Goal: Use online tool/utility: Utilize a website feature to perform a specific function

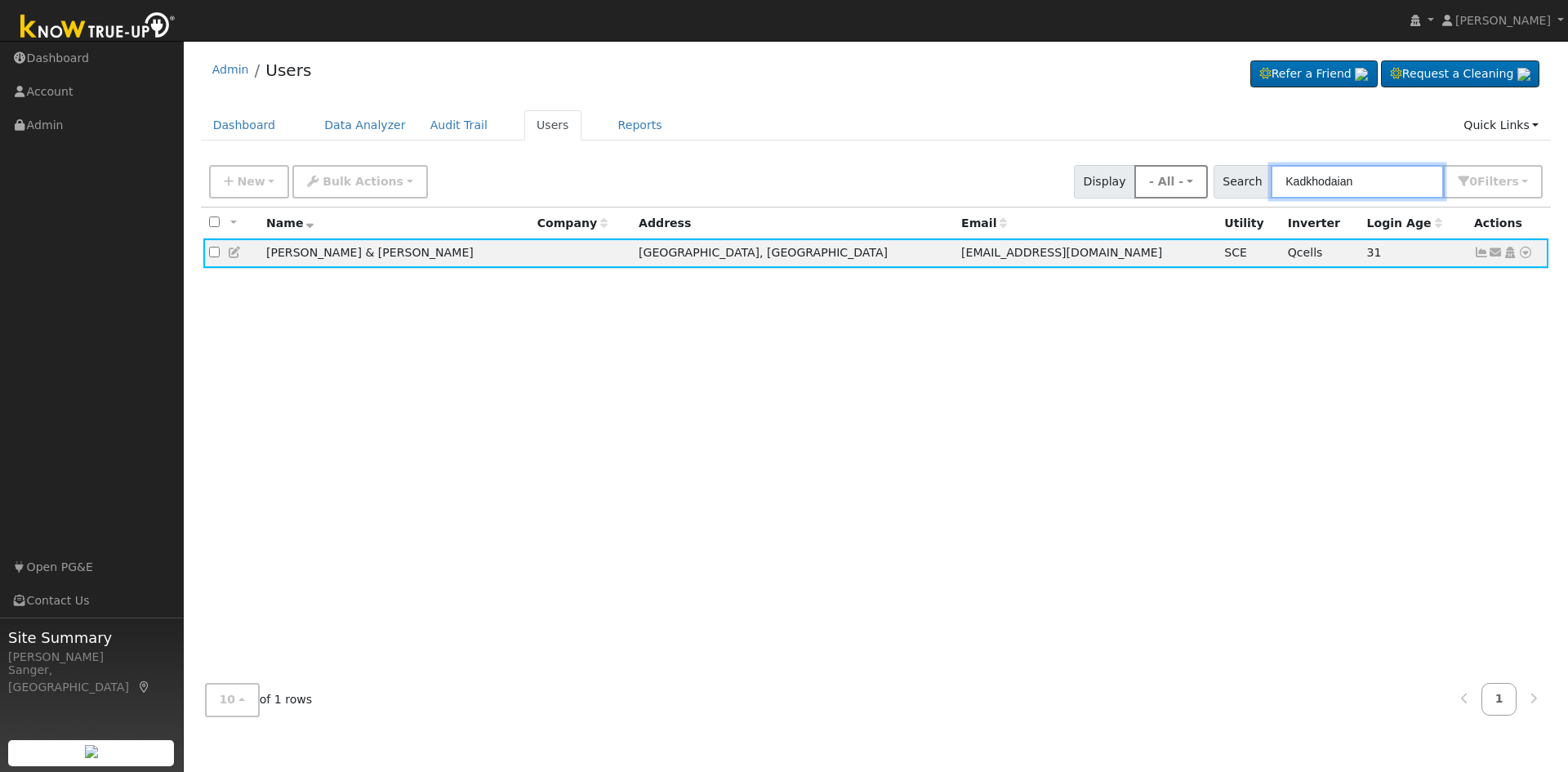
drag, startPoint x: 1380, startPoint y: 184, endPoint x: 1182, endPoint y: 185, distance: 198.0
click at [1182, 185] on div "New Add User Quick Add Quick Connect Quick Convert Lead Bulk Actions Send Email…" at bounding box center [875, 178] width 1340 height 39
paste input "Janice Pritchett"
type input "Janice Pritchett"
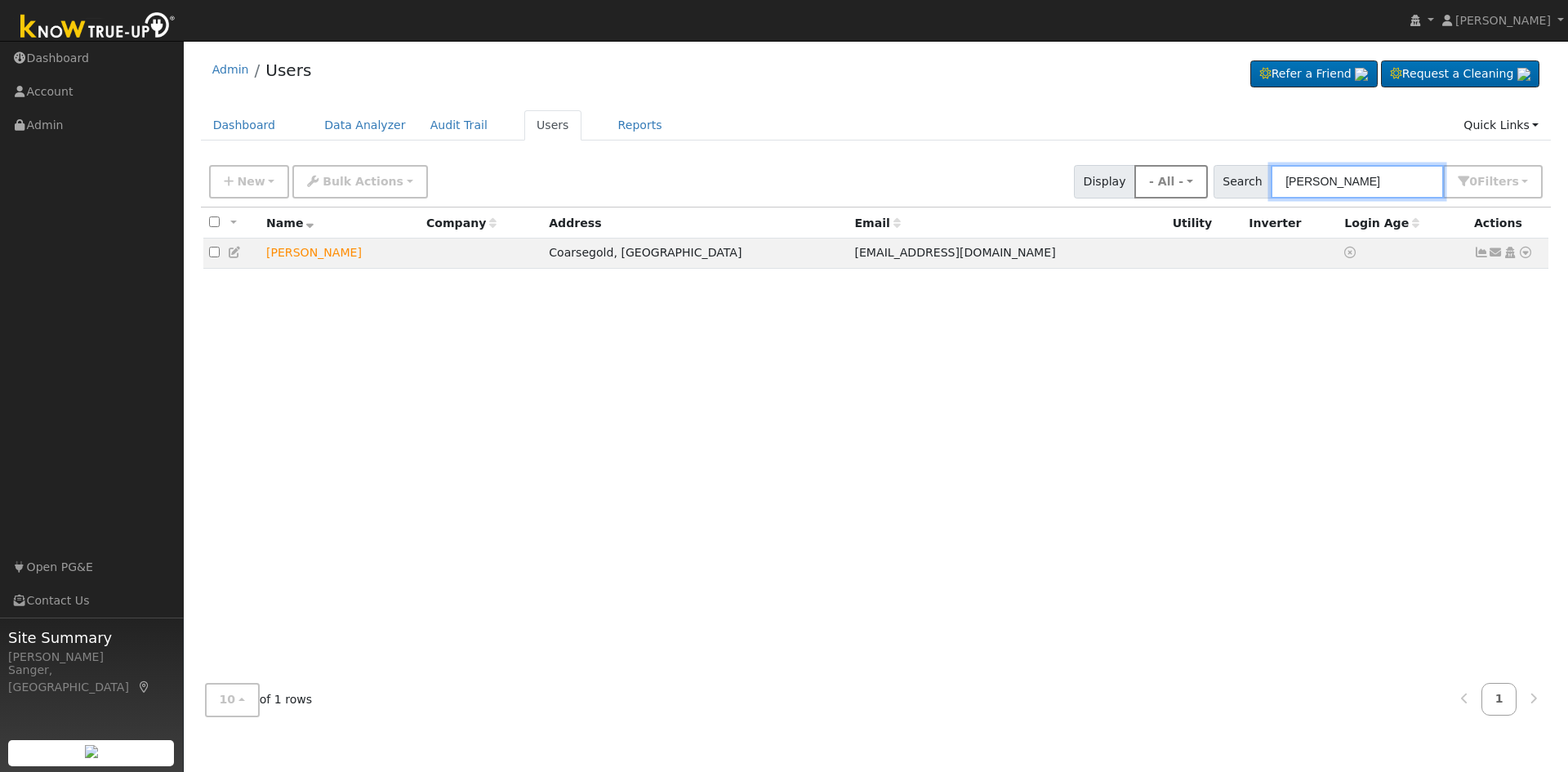
drag, startPoint x: 1383, startPoint y: 183, endPoint x: 1216, endPoint y: 177, distance: 167.1
click at [1216, 177] on div "New Add User Quick Add Quick Connect Quick Convert Lead Bulk Actions Send Email…" at bounding box center [875, 178] width 1340 height 39
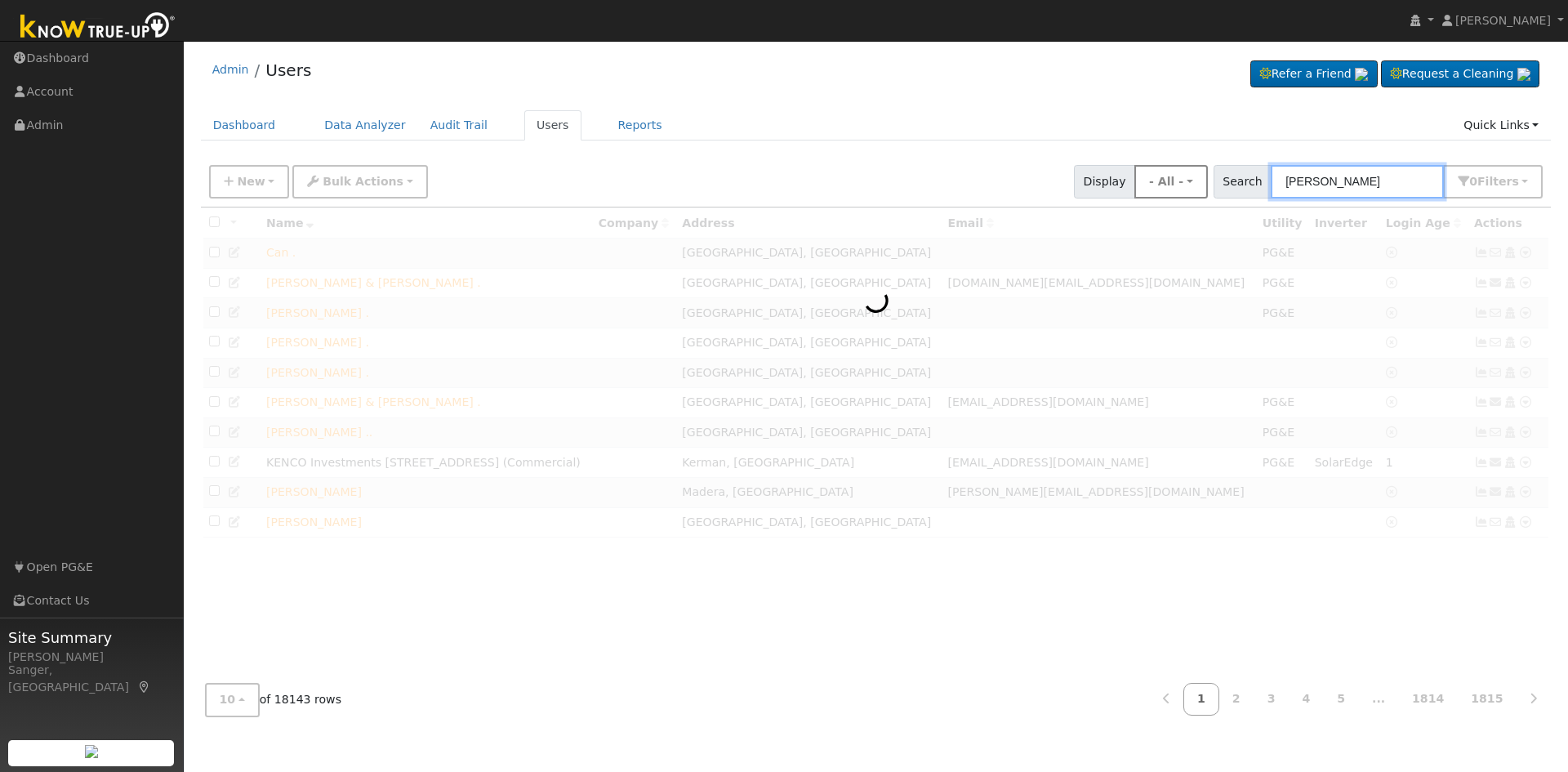
type input "poindexter"
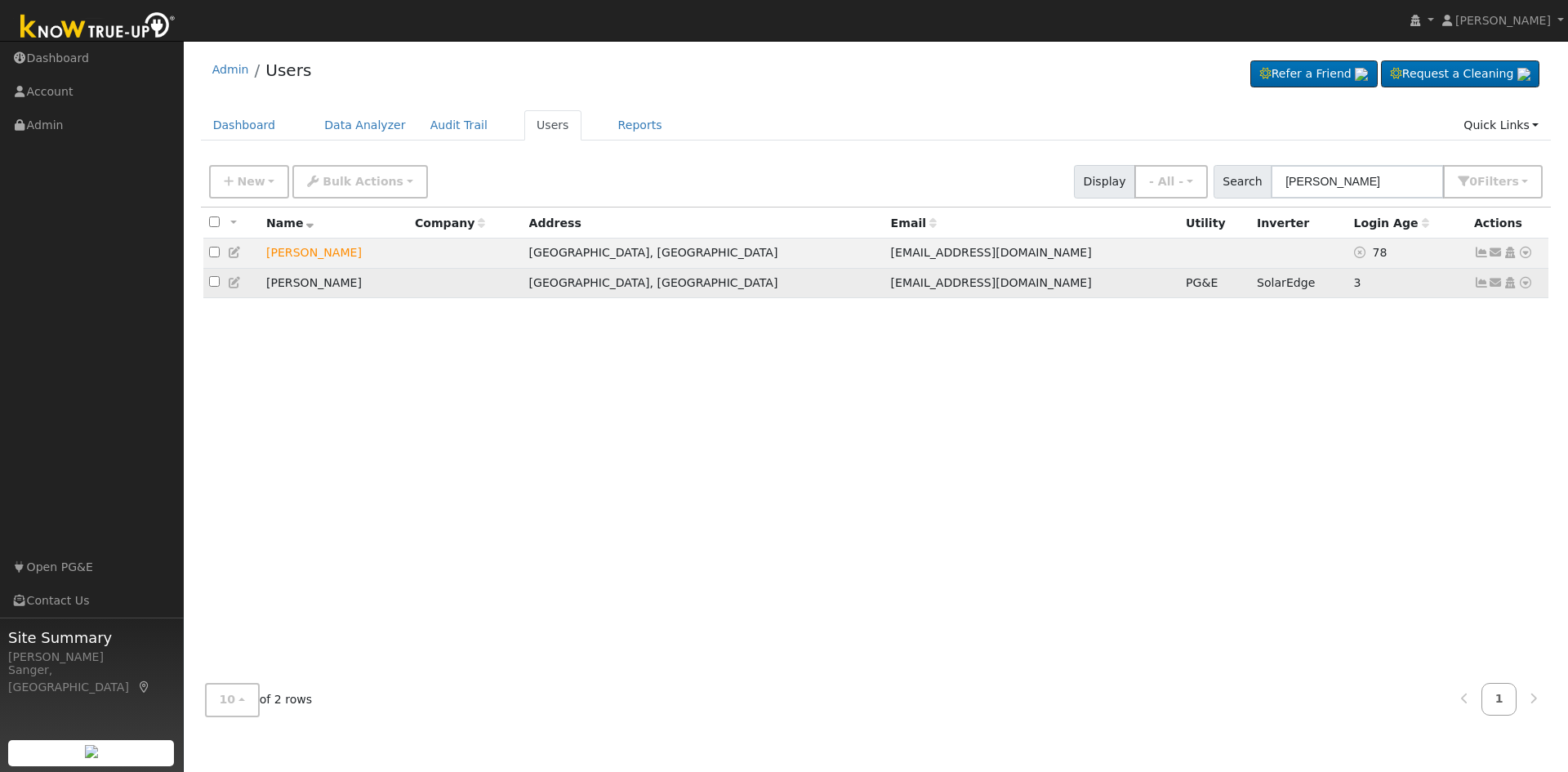
click at [1476, 286] on icon at bounding box center [1481, 282] width 15 height 11
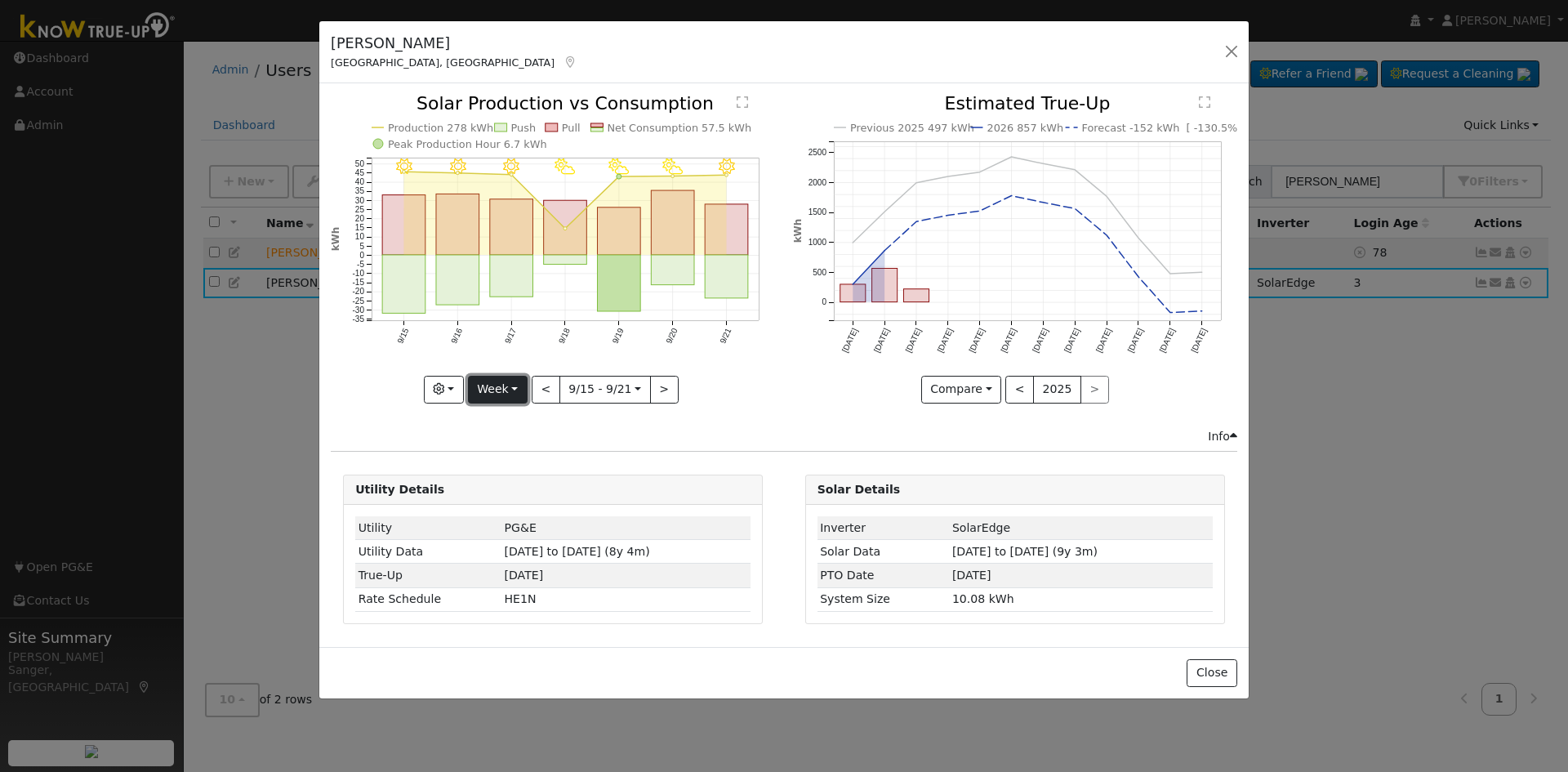
click at [489, 390] on button "Week" at bounding box center [497, 390] width 60 height 28
click at [1231, 47] on button "button" at bounding box center [1231, 51] width 23 height 23
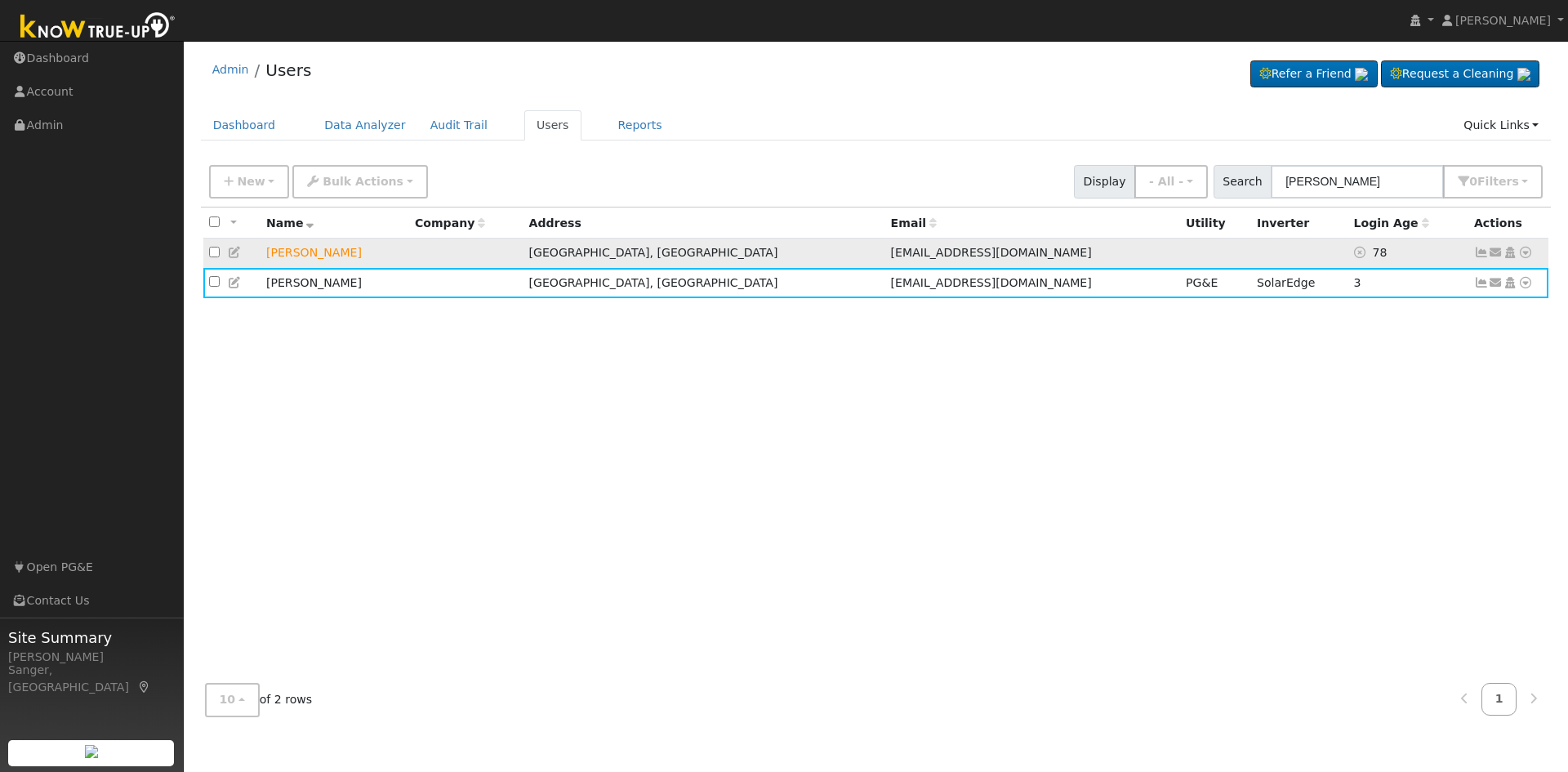
click at [231, 256] on icon at bounding box center [234, 252] width 15 height 11
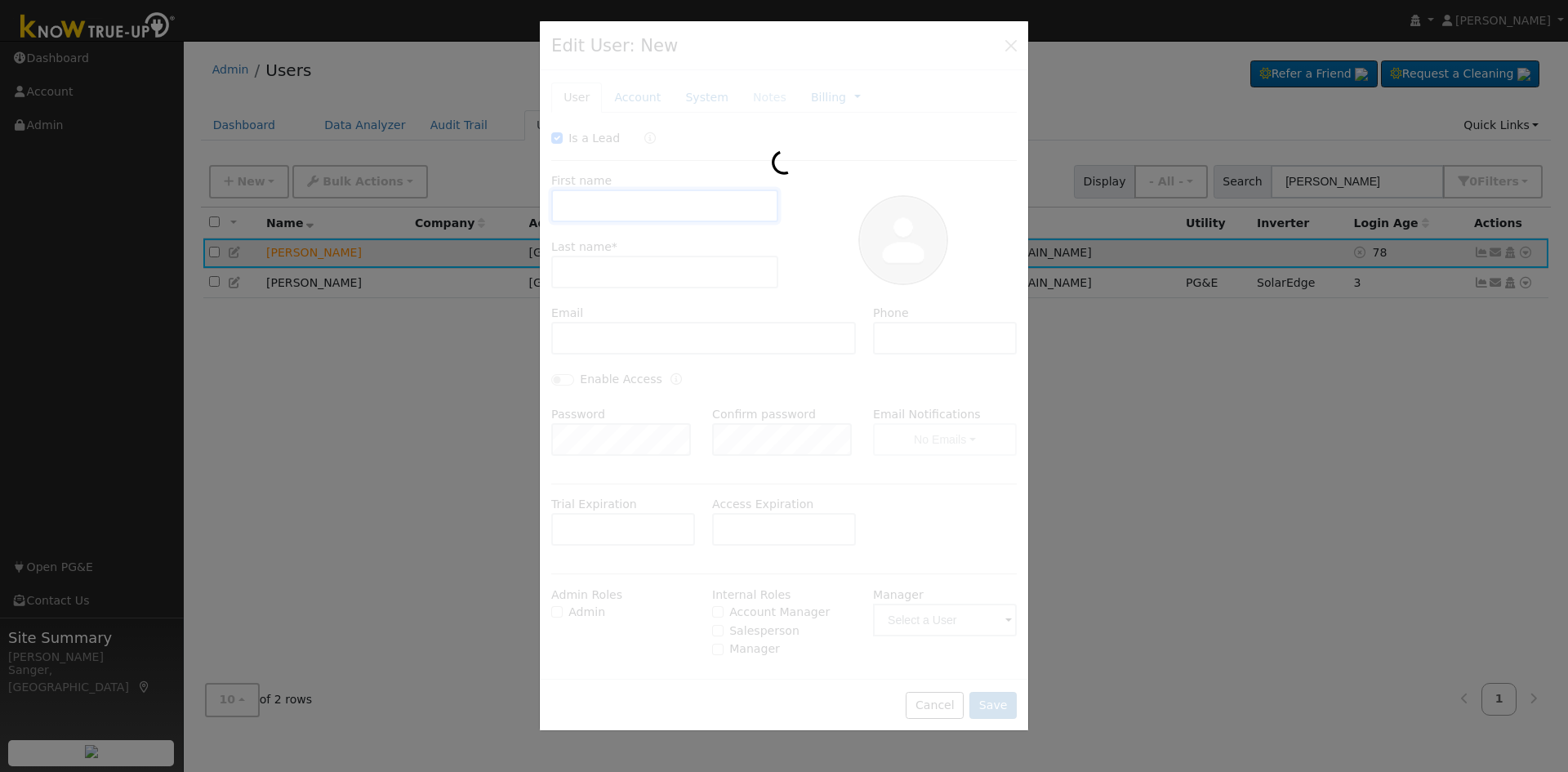
checkbox input "true"
type input "Adriana"
type input "Poindexter"
type input "adrianapoindexter@yahoo.com"
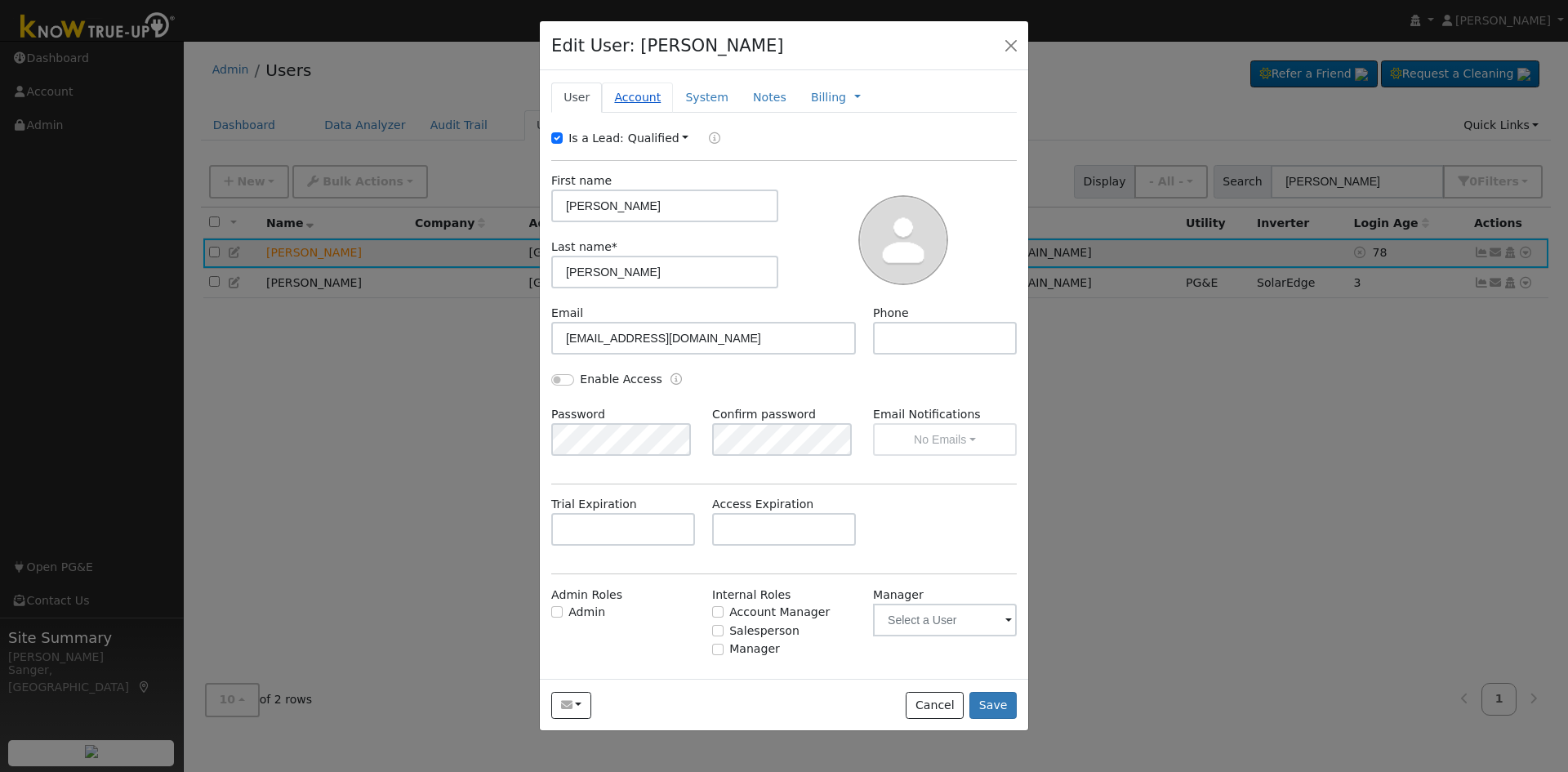
click at [636, 93] on link "Account" at bounding box center [637, 97] width 71 height 30
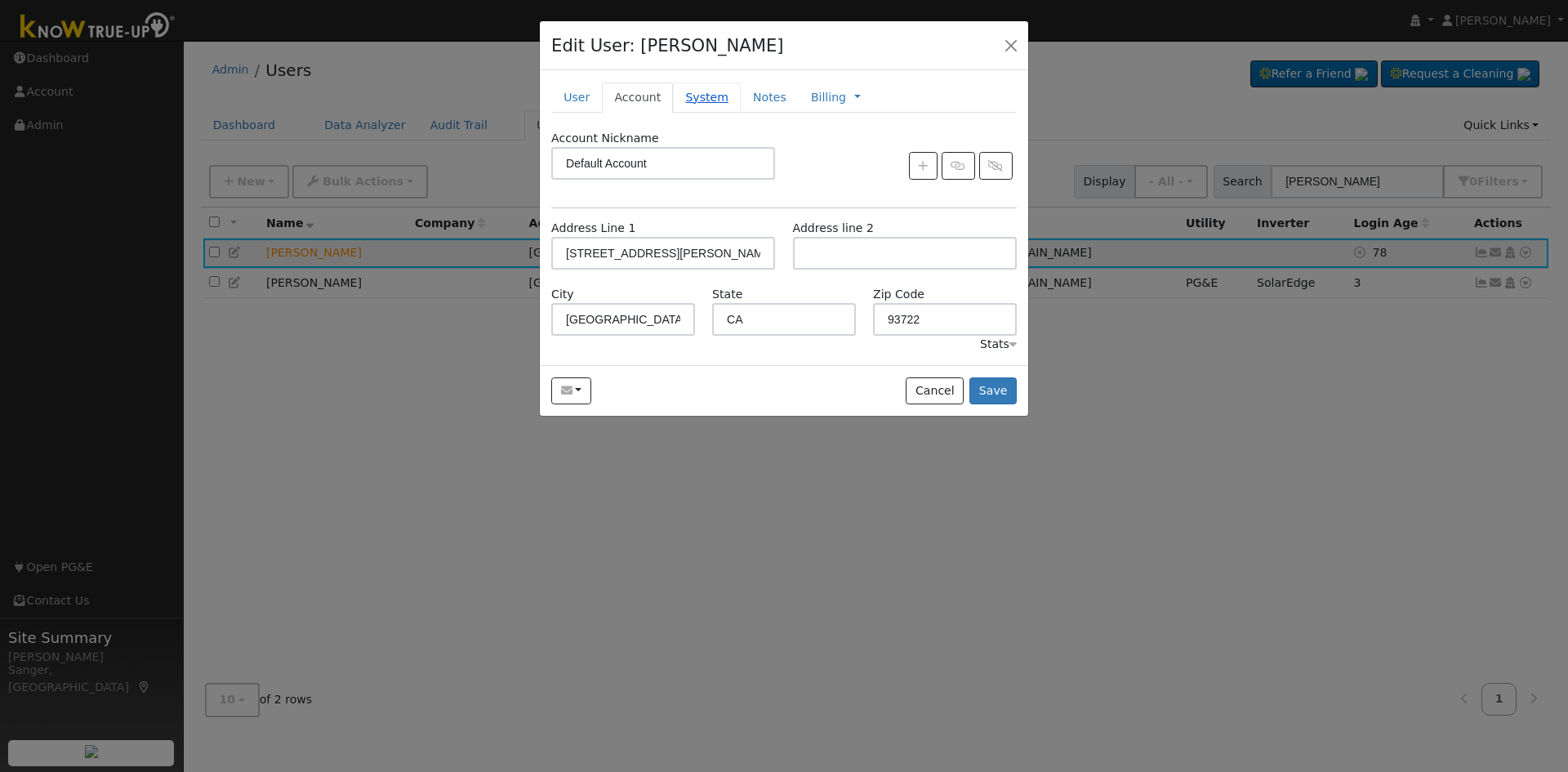
click at [688, 101] on link "System" at bounding box center [707, 97] width 68 height 30
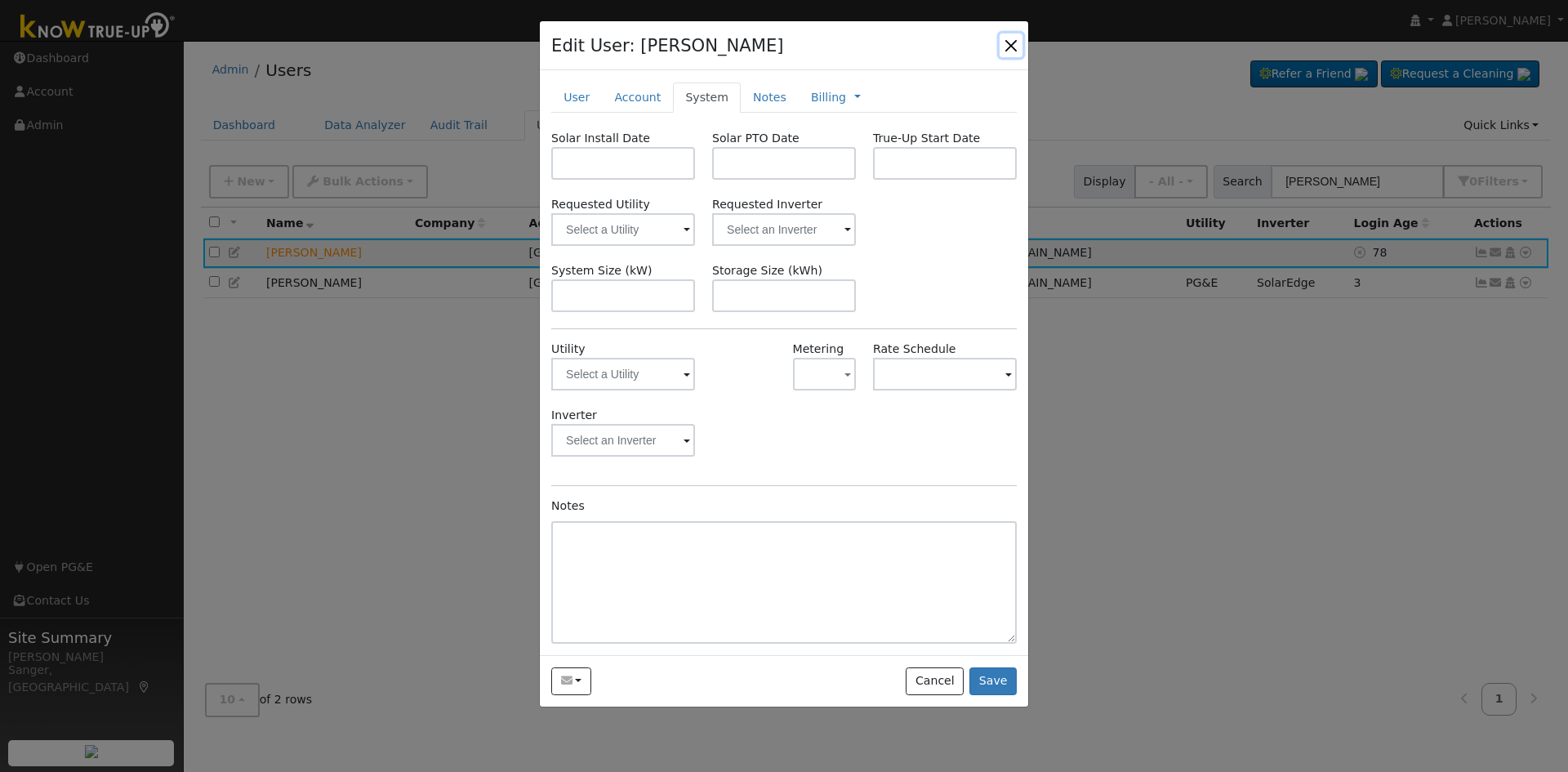
click at [1014, 38] on button "button" at bounding box center [1011, 45] width 23 height 23
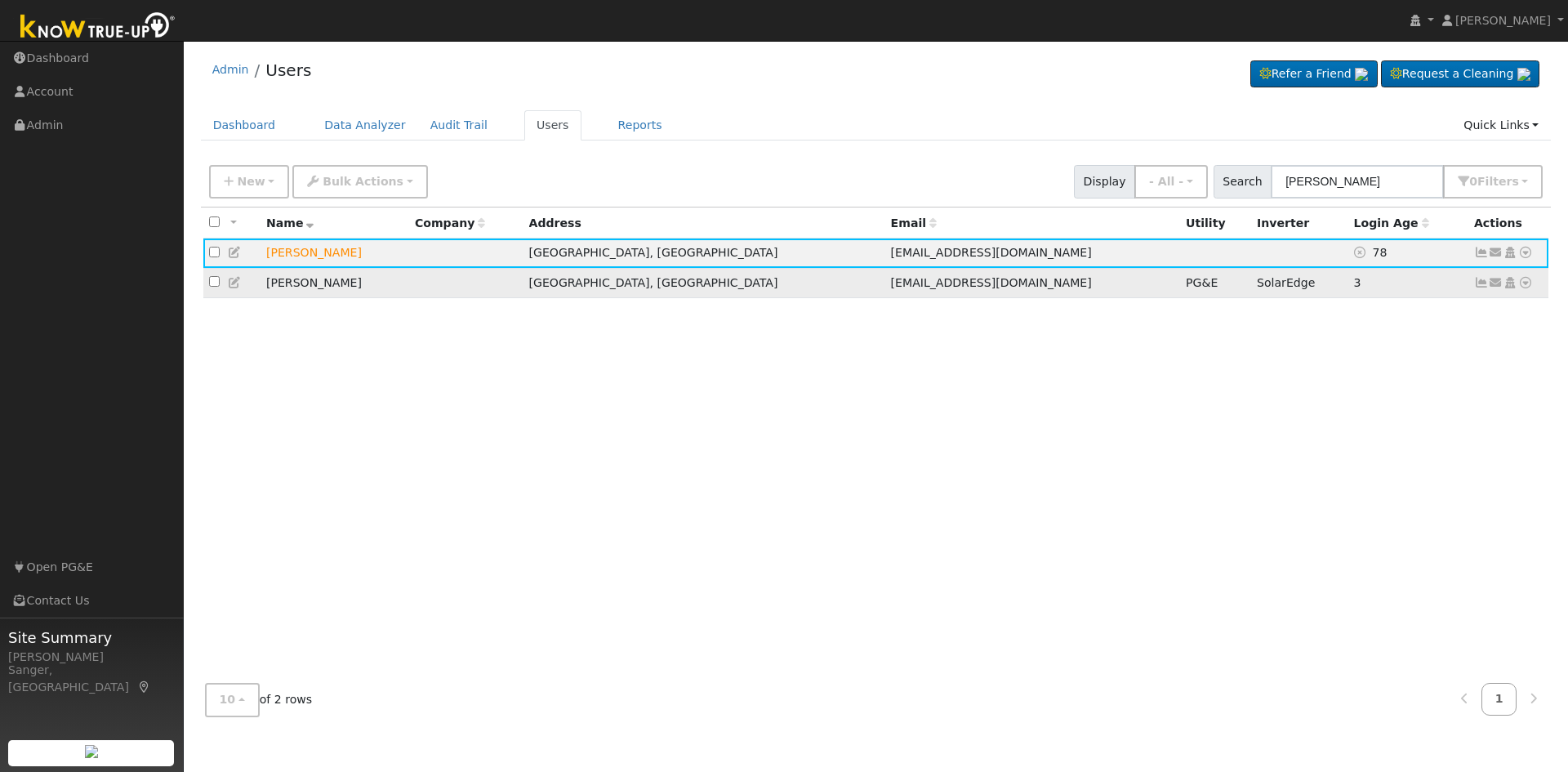
click at [231, 282] on icon at bounding box center [234, 282] width 15 height 11
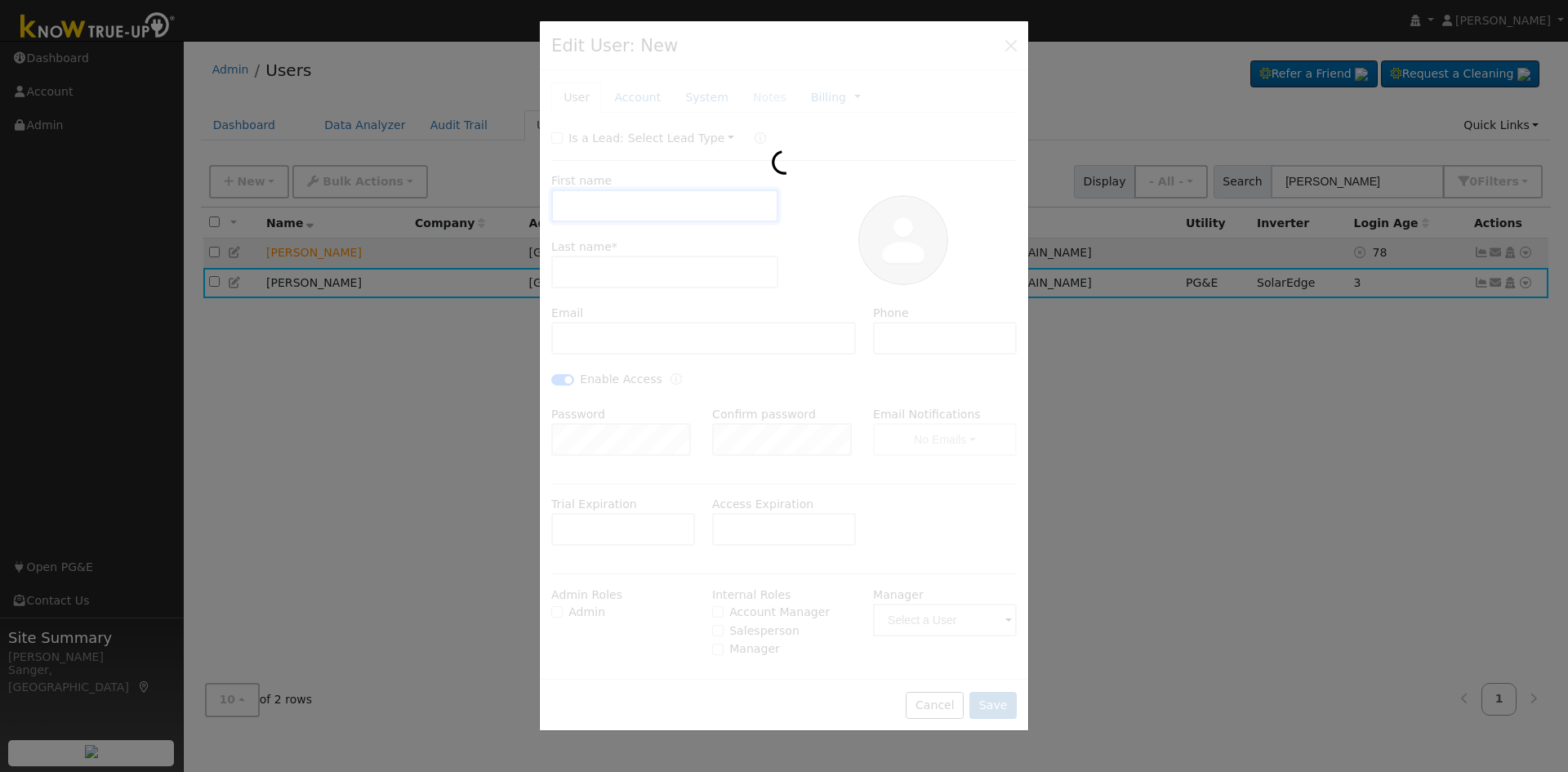
type input "07/12/2016"
type input "07/28/2016"
checkbox input "false"
type input "Brian"
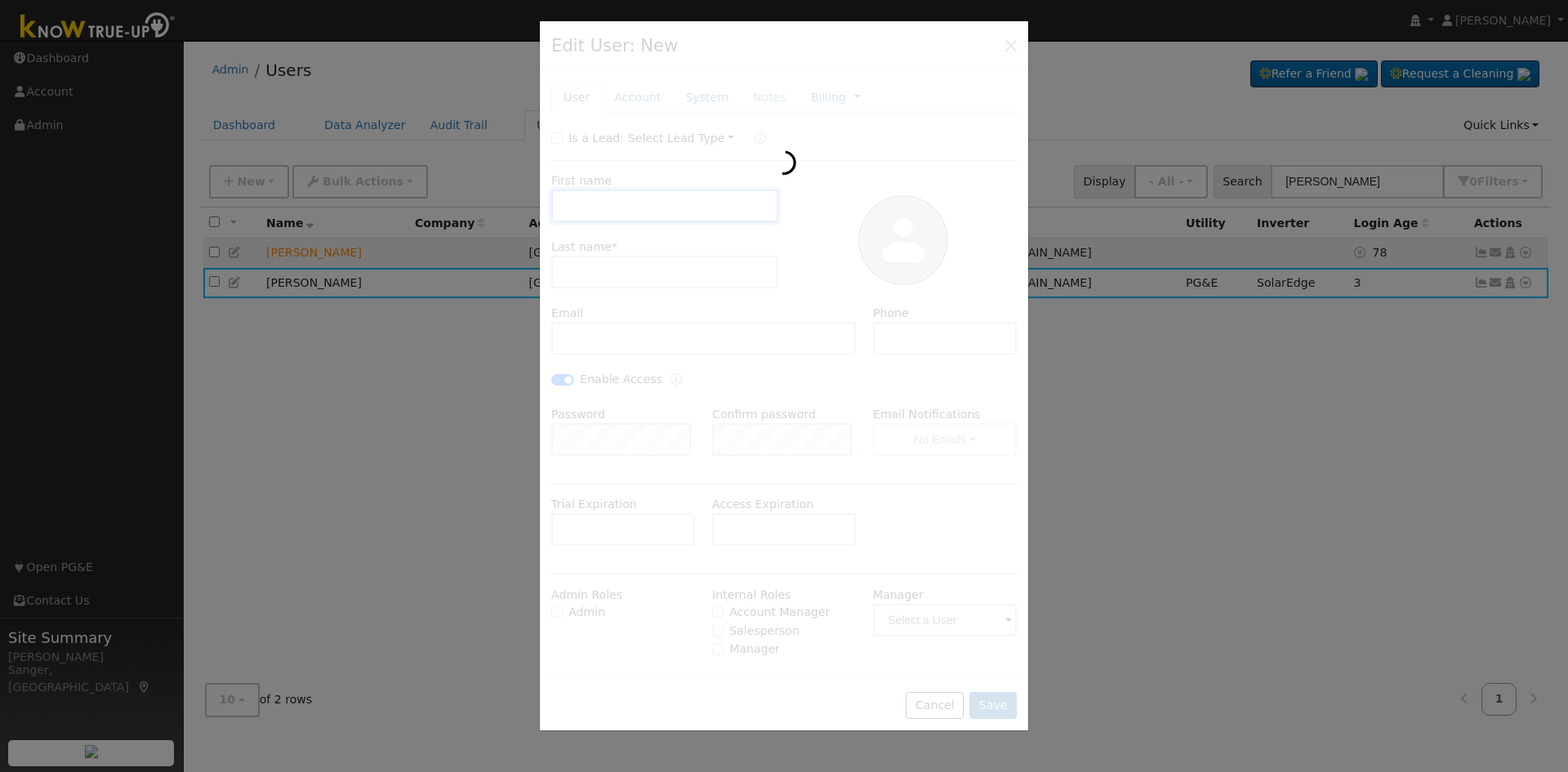
type input "Poindexter"
type input "mentalist@comcast.net"
type input "559-269-2273"
checkbox input "true"
type input "SolarEdge"
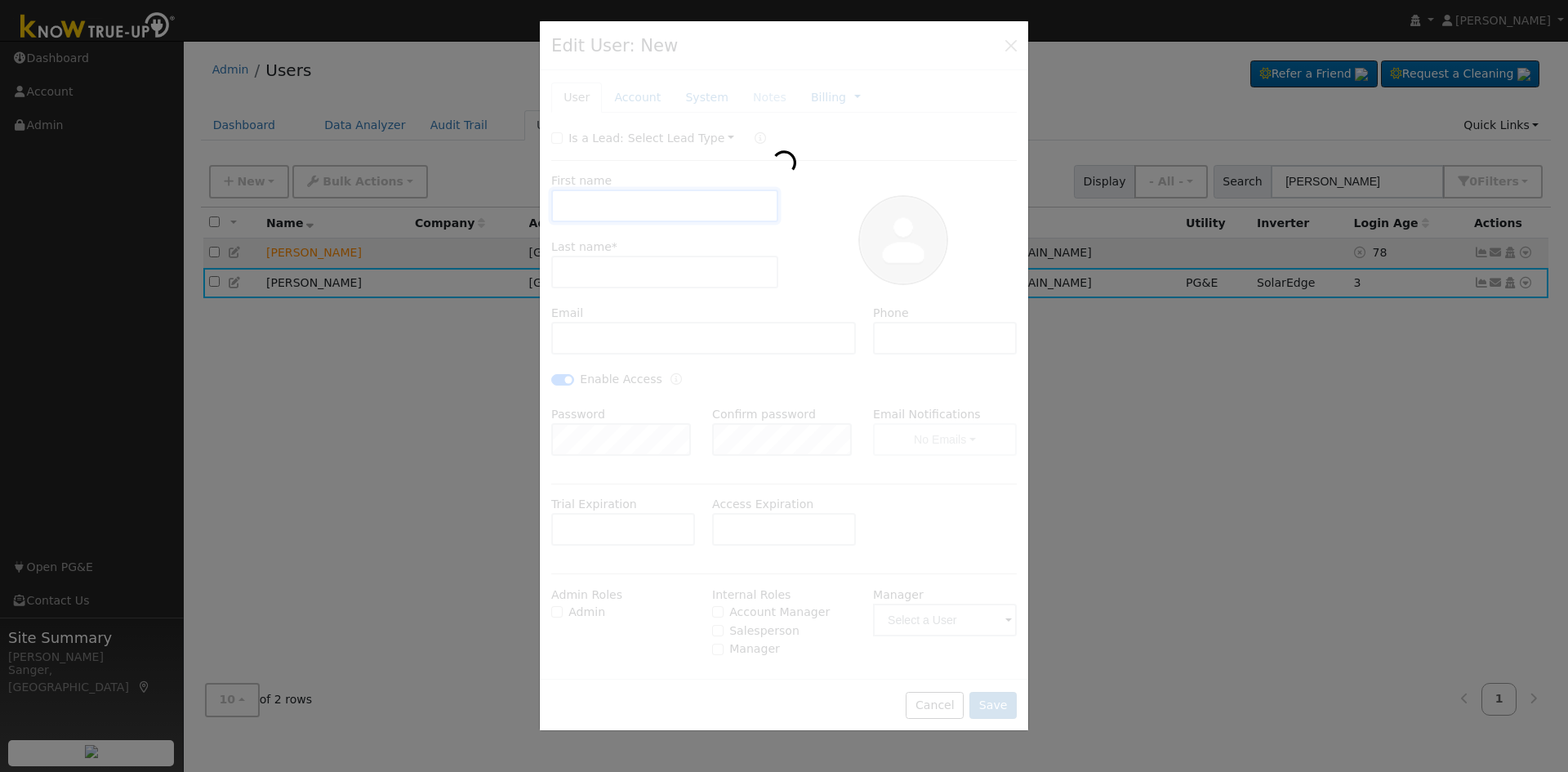
type input "10.08"
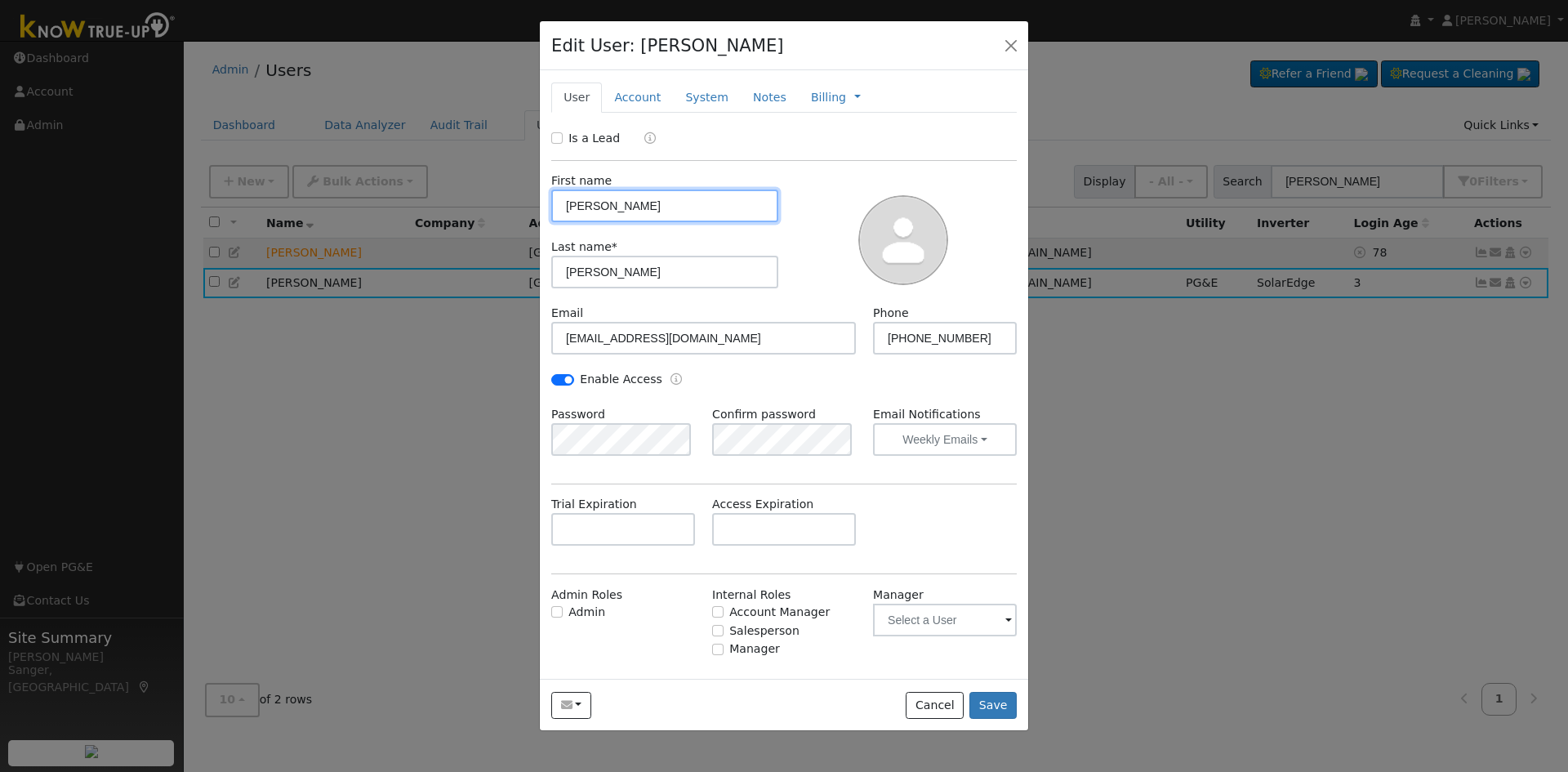
type input "PG&E"
type input "SolarEdge"
click at [698, 89] on link "System" at bounding box center [707, 97] width 68 height 30
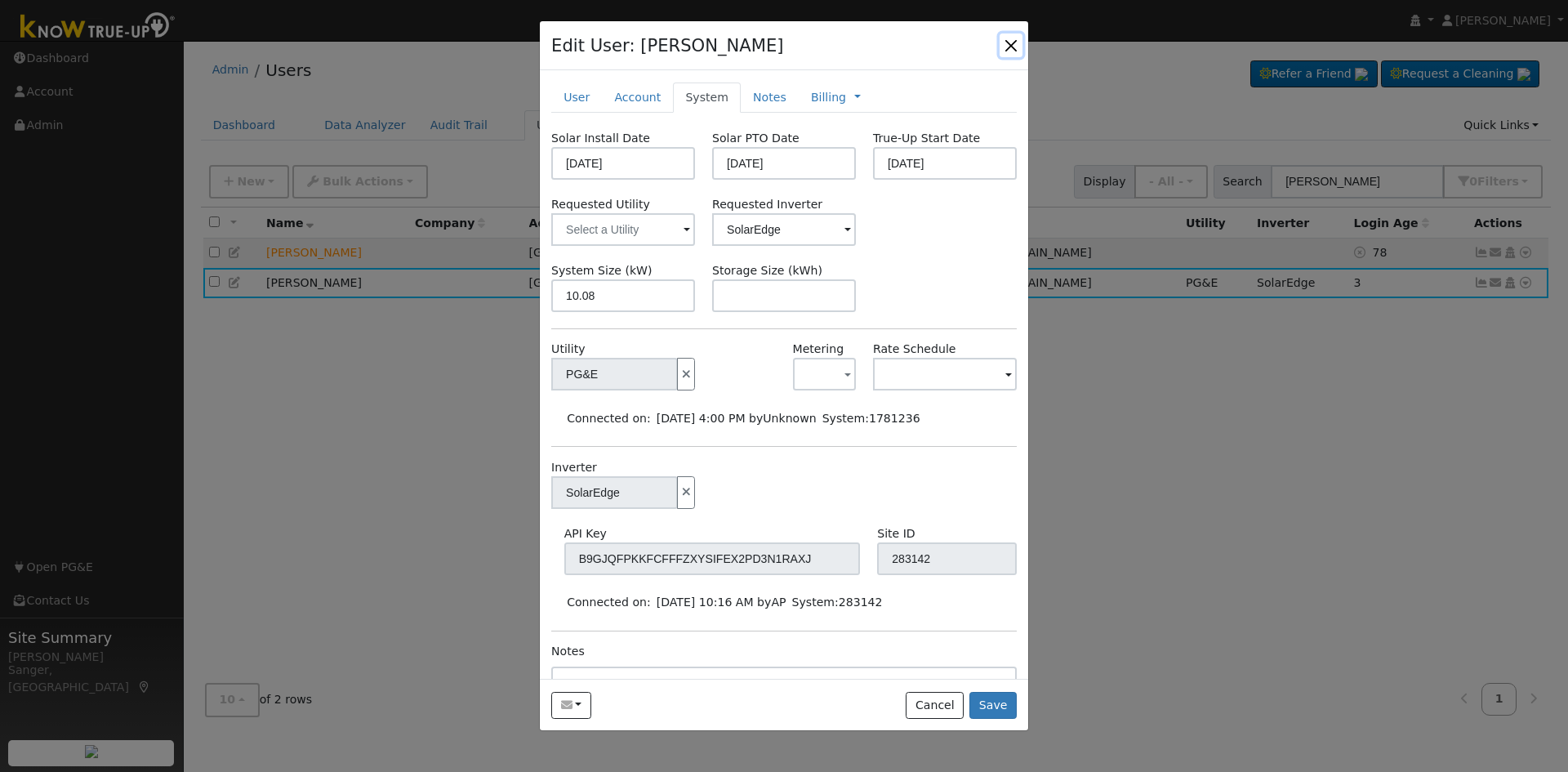
click at [1015, 43] on button "button" at bounding box center [1011, 45] width 23 height 23
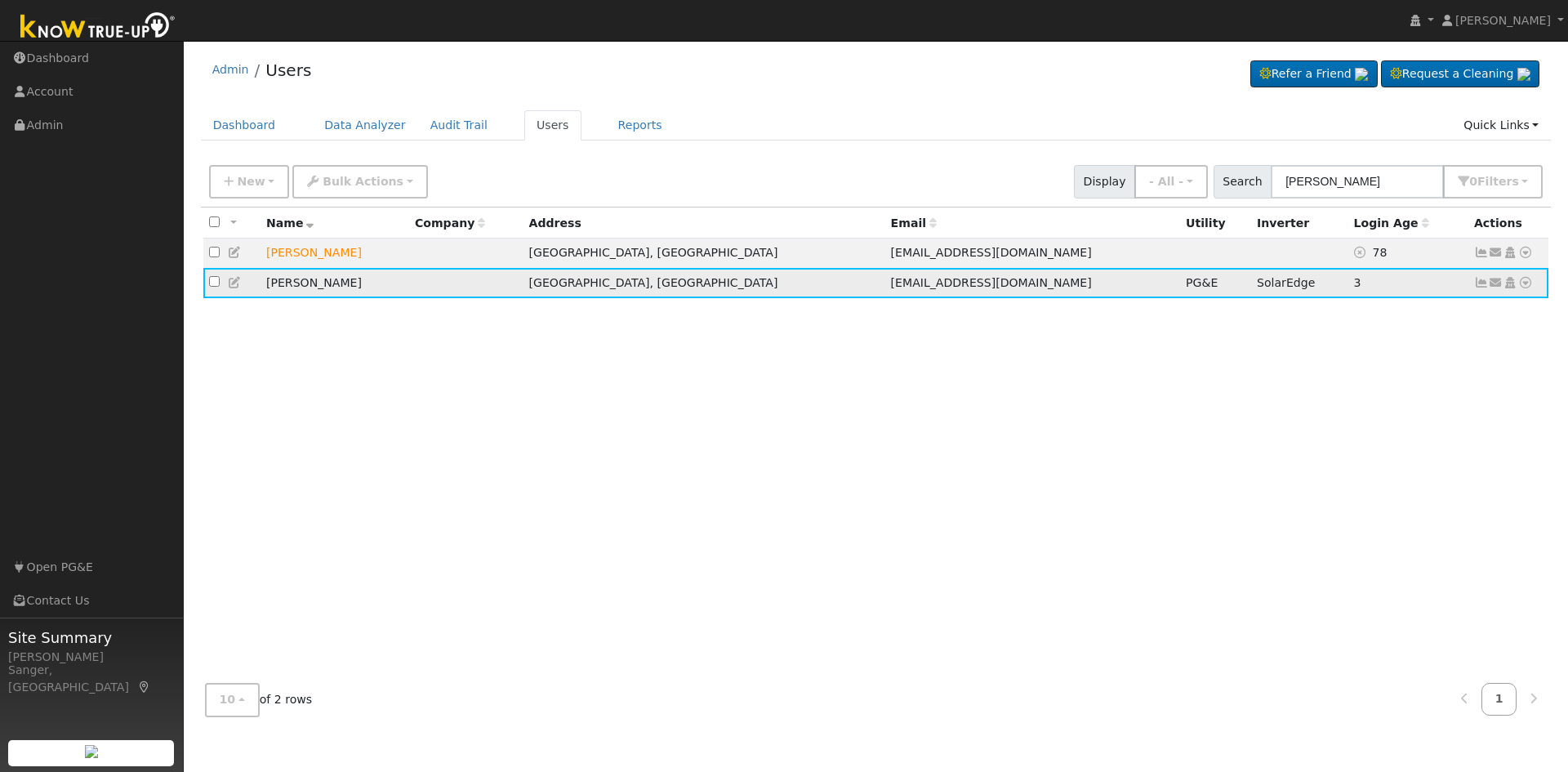
click at [1522, 287] on icon at bounding box center [1525, 282] width 15 height 11
click at [1499, 309] on link "Data Analyzer" at bounding box center [1472, 311] width 118 height 23
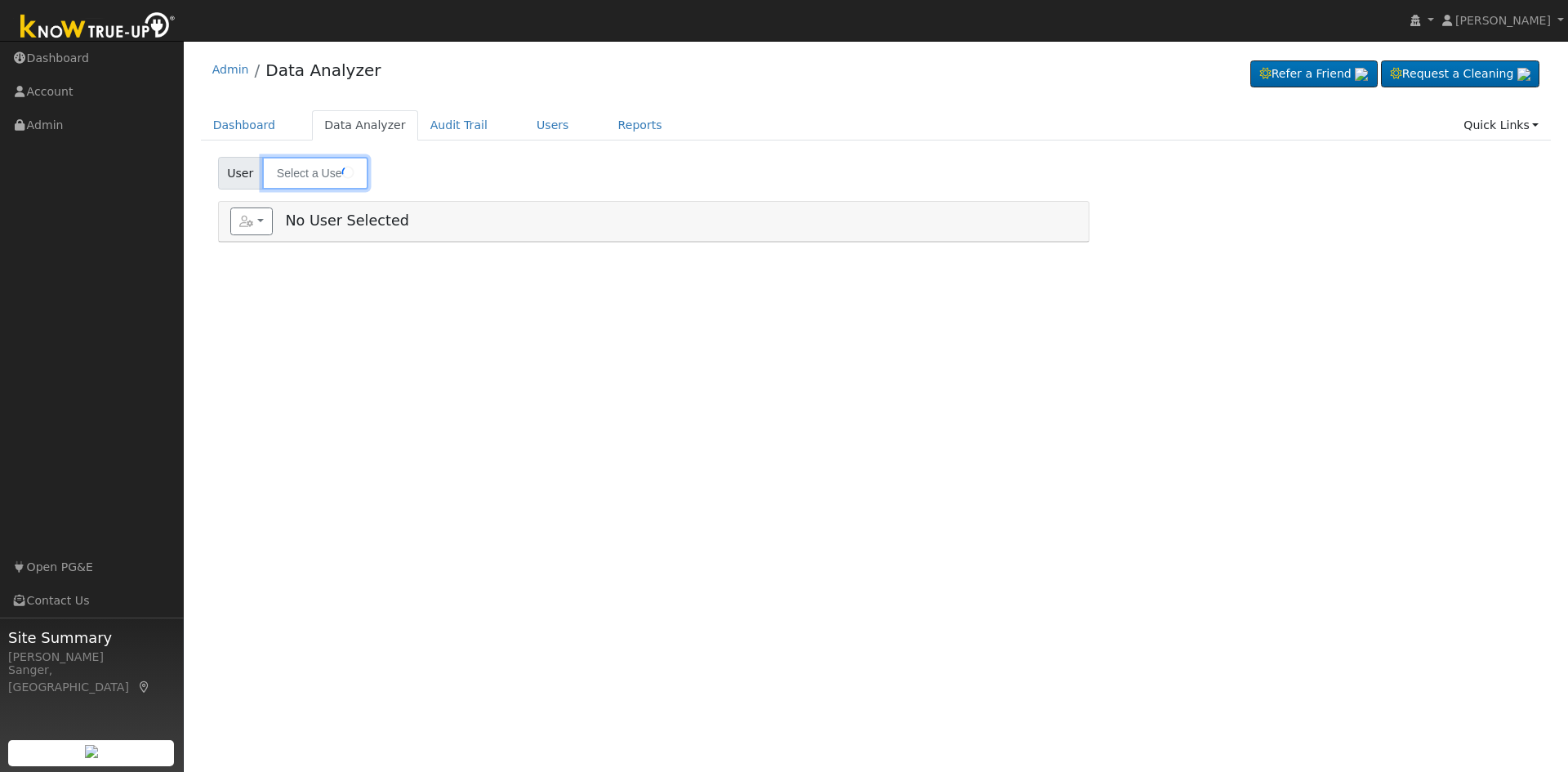
type input "[PERSON_NAME]"
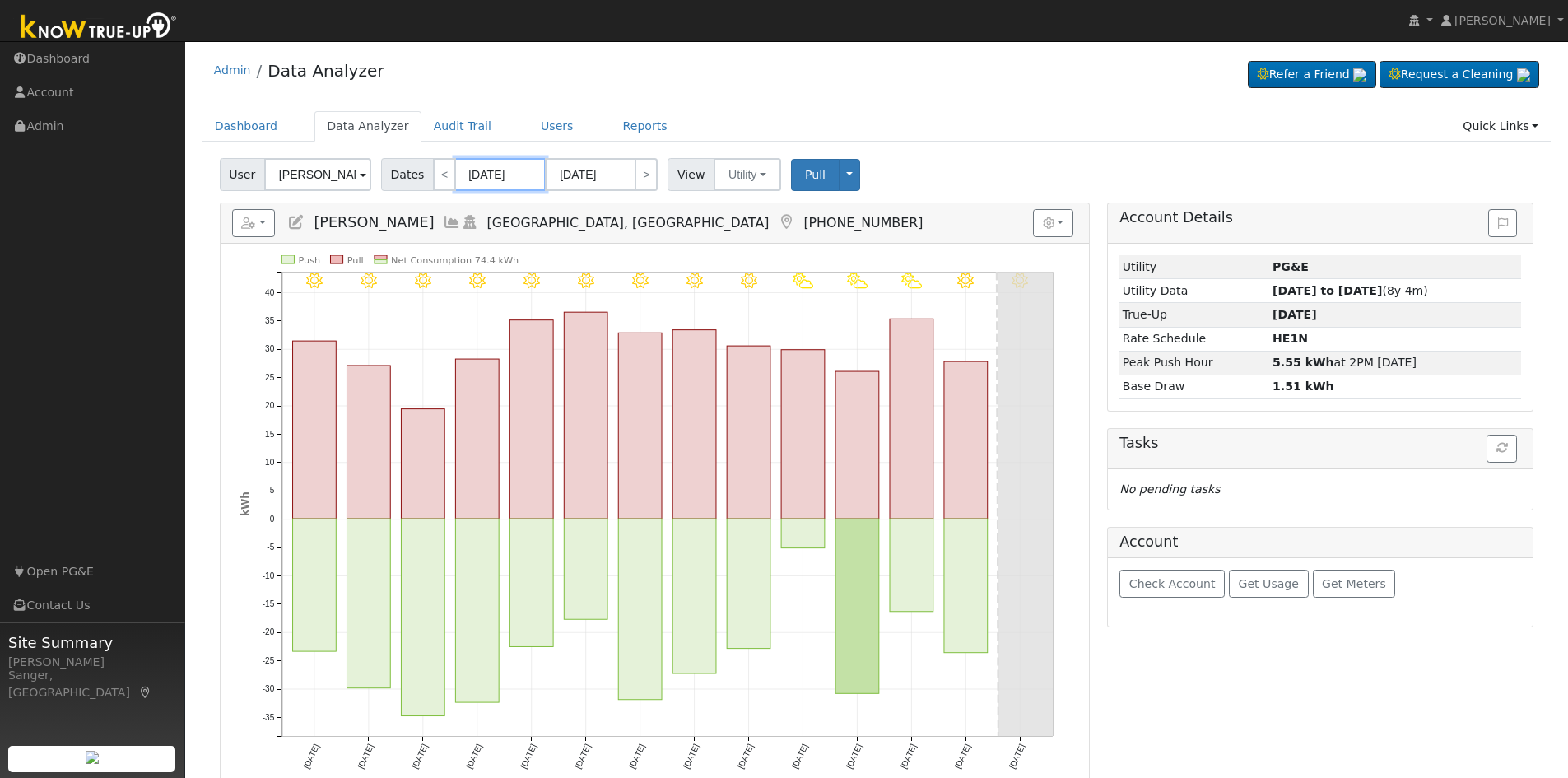
click at [490, 170] on input "09/09/2025" at bounding box center [500, 175] width 90 height 33
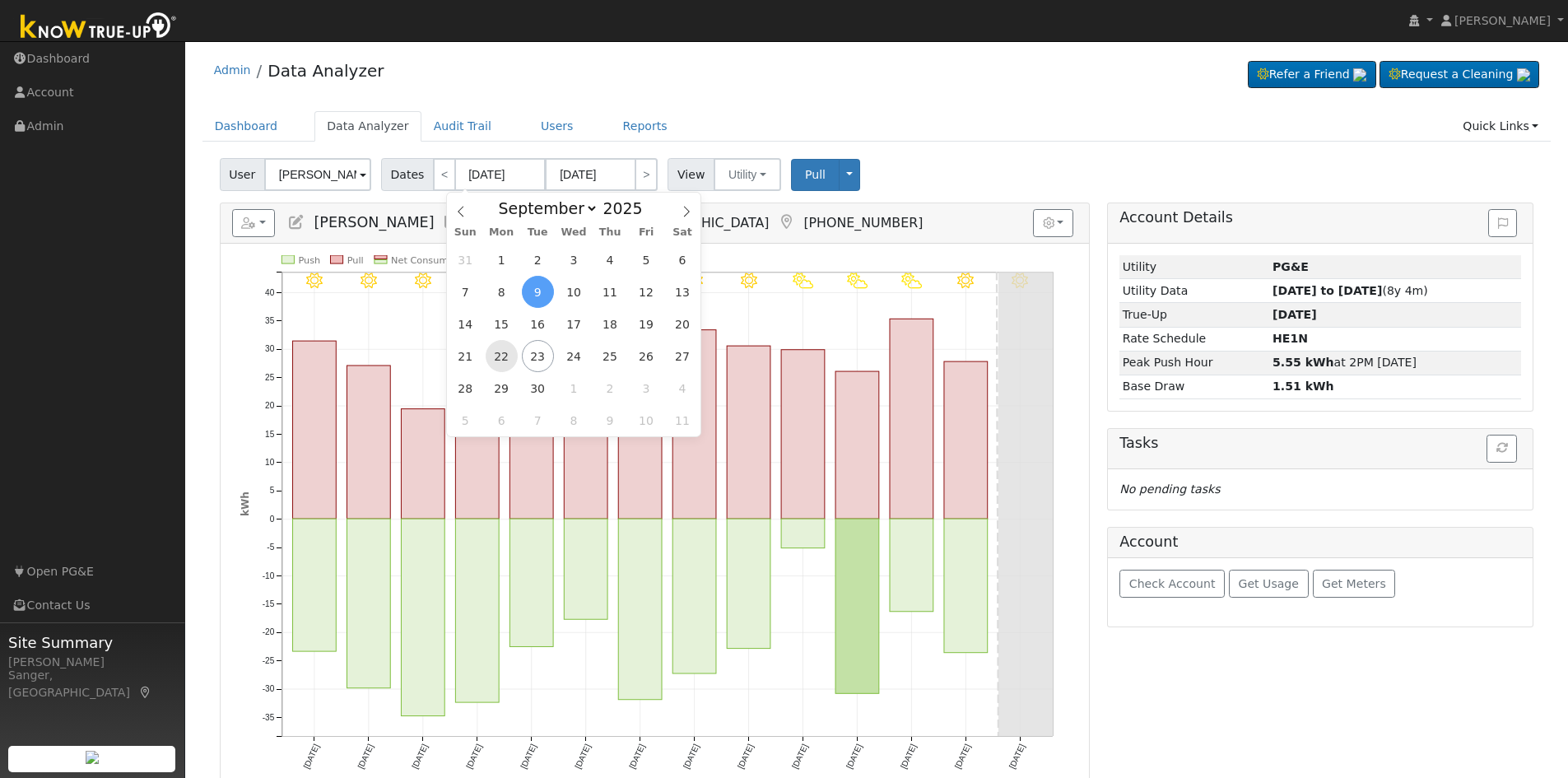
click at [506, 354] on span "22" at bounding box center [501, 355] width 32 height 32
type input "09/22/2025"
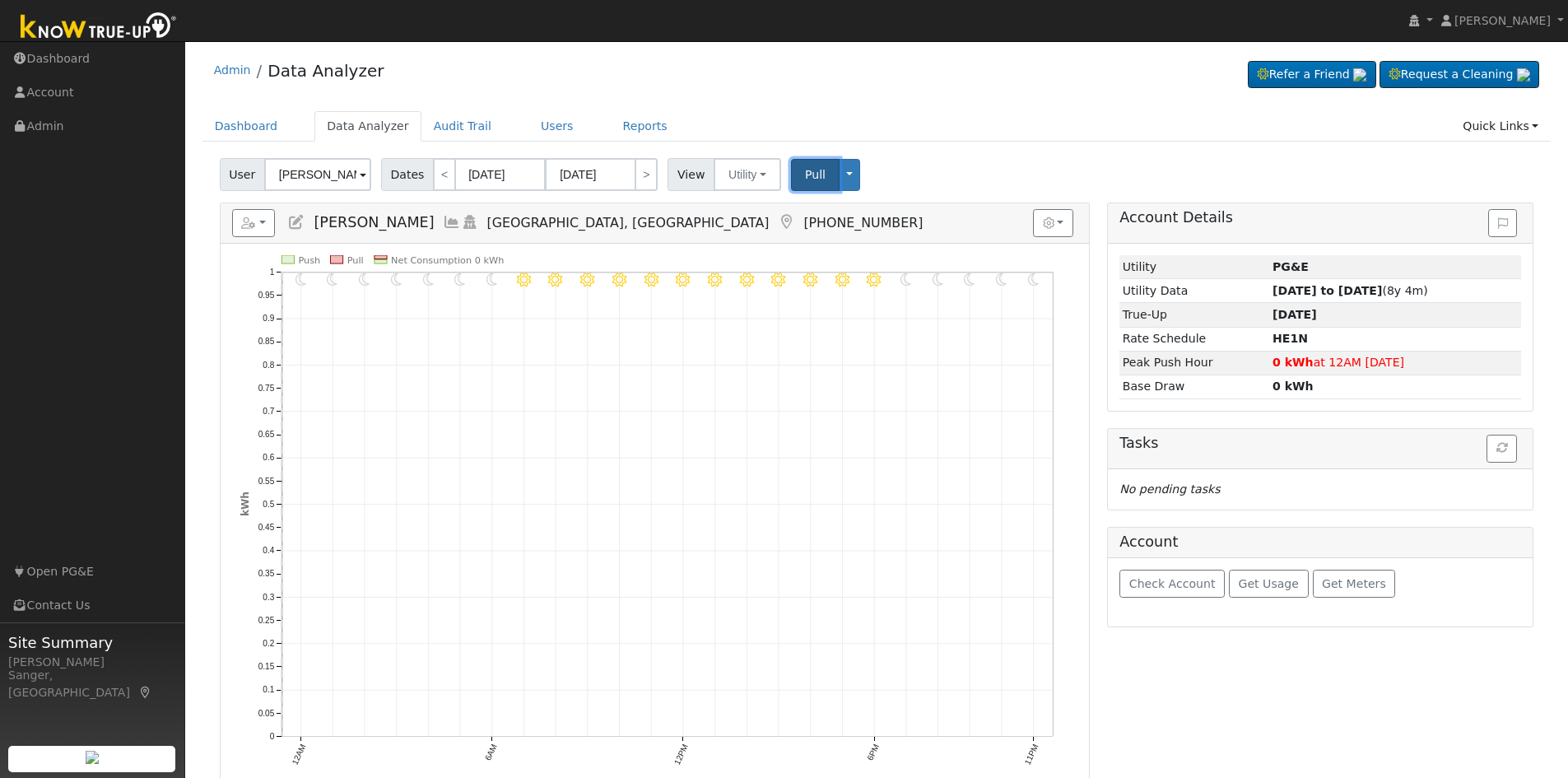
click at [805, 176] on span "Pull" at bounding box center [816, 174] width 21 height 13
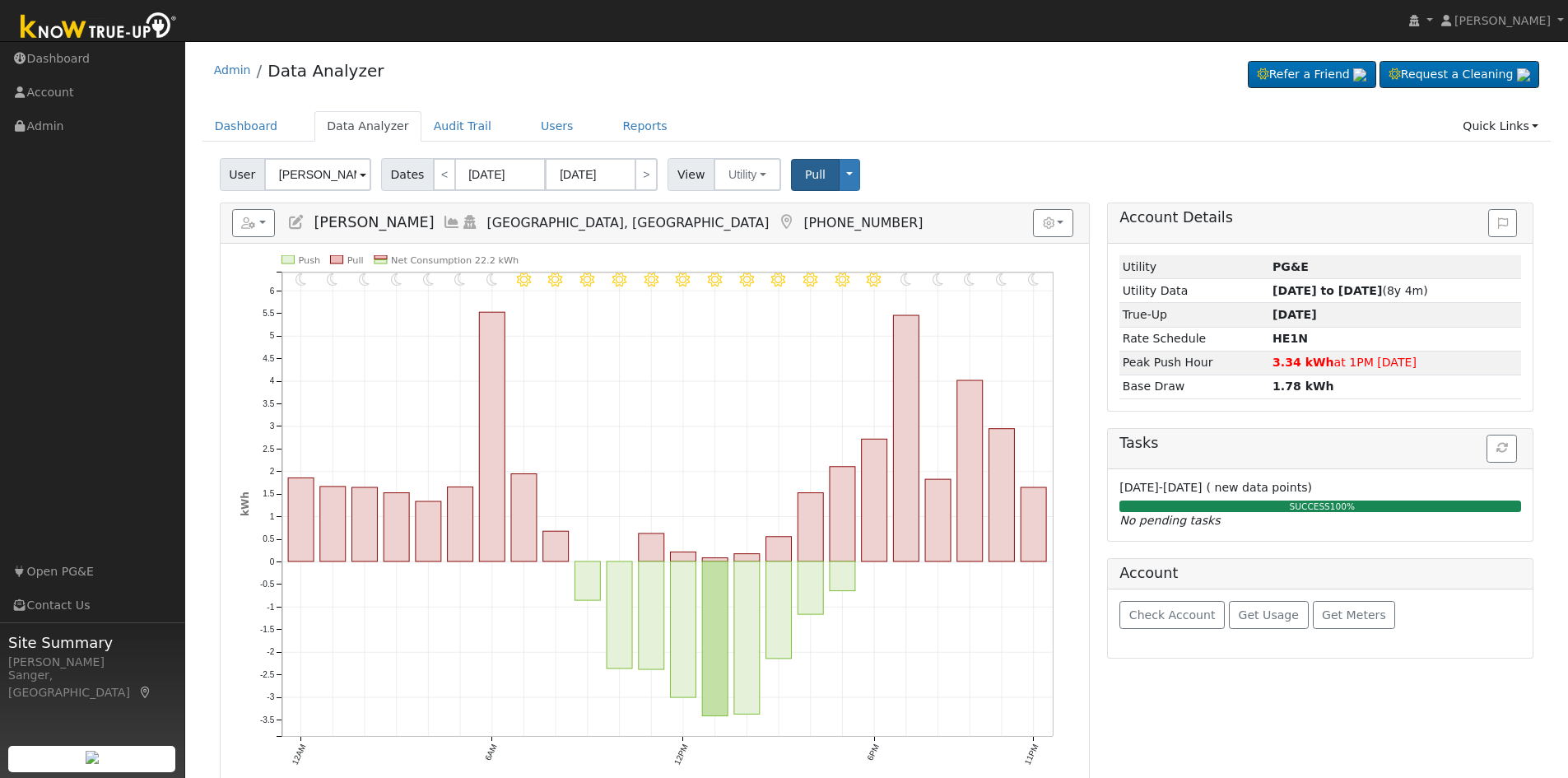
click at [443, 221] on icon at bounding box center [452, 221] width 18 height 15
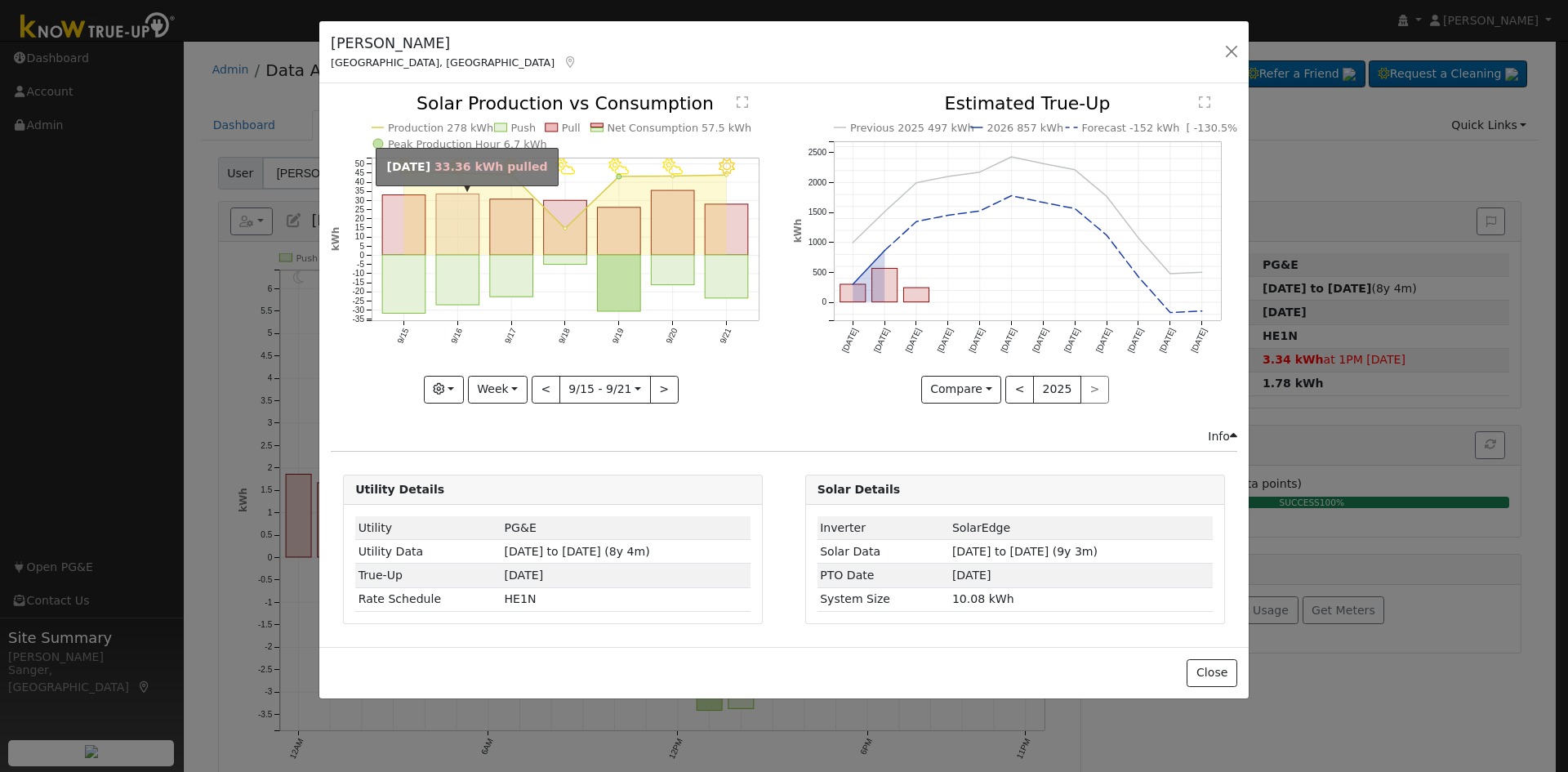
click at [457, 230] on rect "onclick=""" at bounding box center [458, 225] width 43 height 62
type input "2025-09-16"
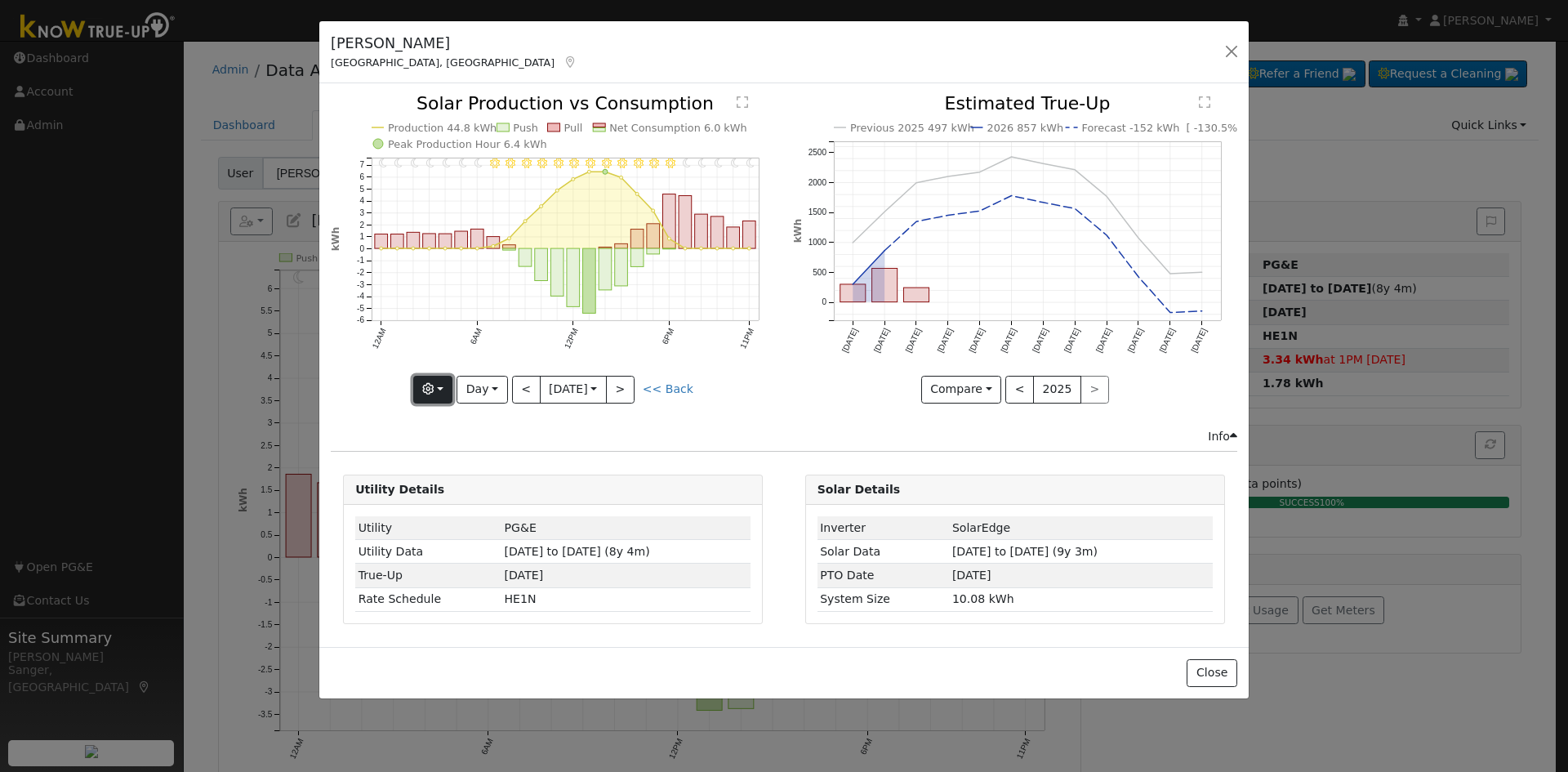
click at [427, 390] on icon "button" at bounding box center [427, 388] width 11 height 11
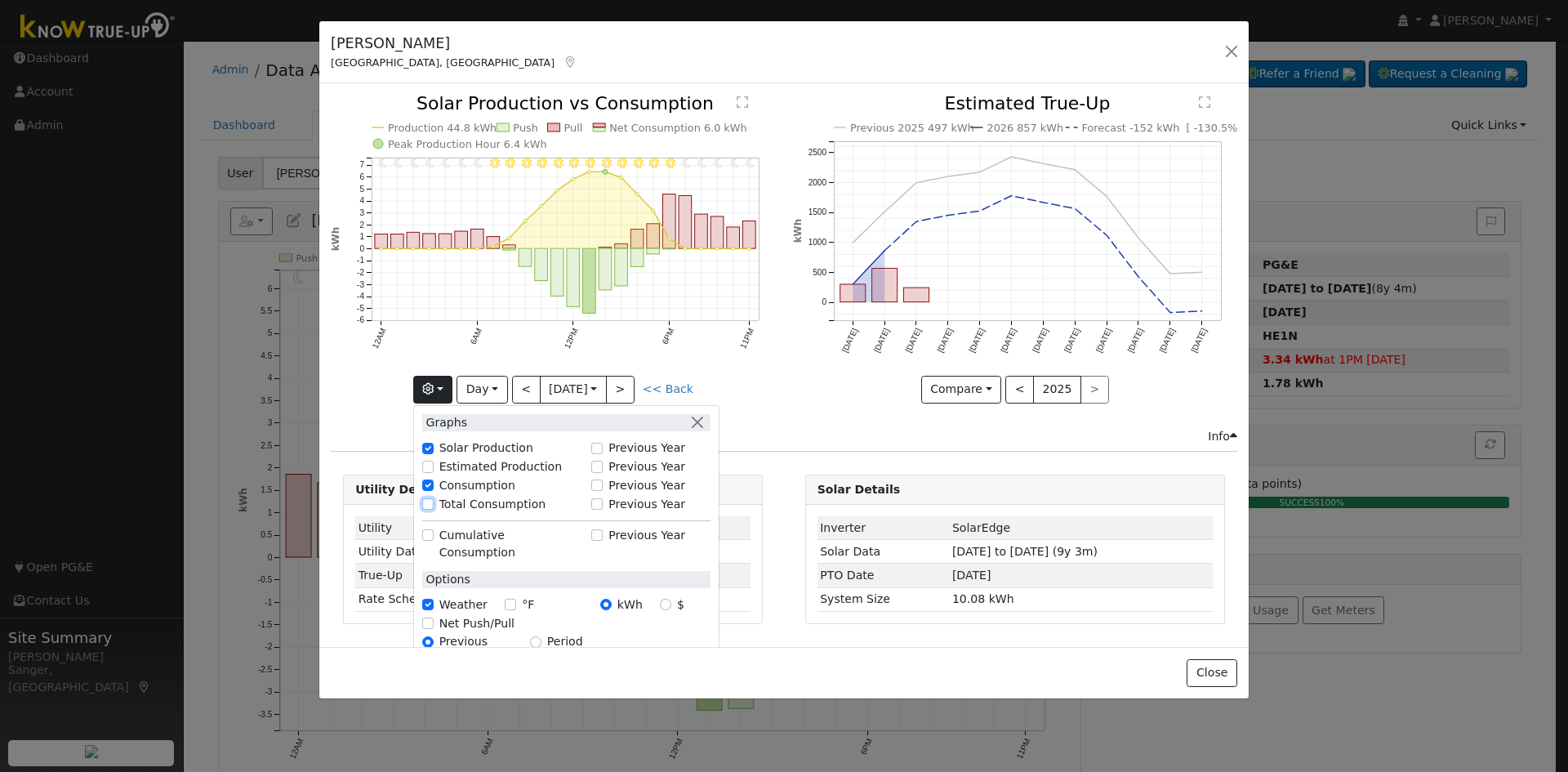
click at [428, 503] on input "Total Consumption" at bounding box center [427, 504] width 11 height 11
checkbox input "true"
click at [618, 392] on button ">" at bounding box center [620, 390] width 29 height 28
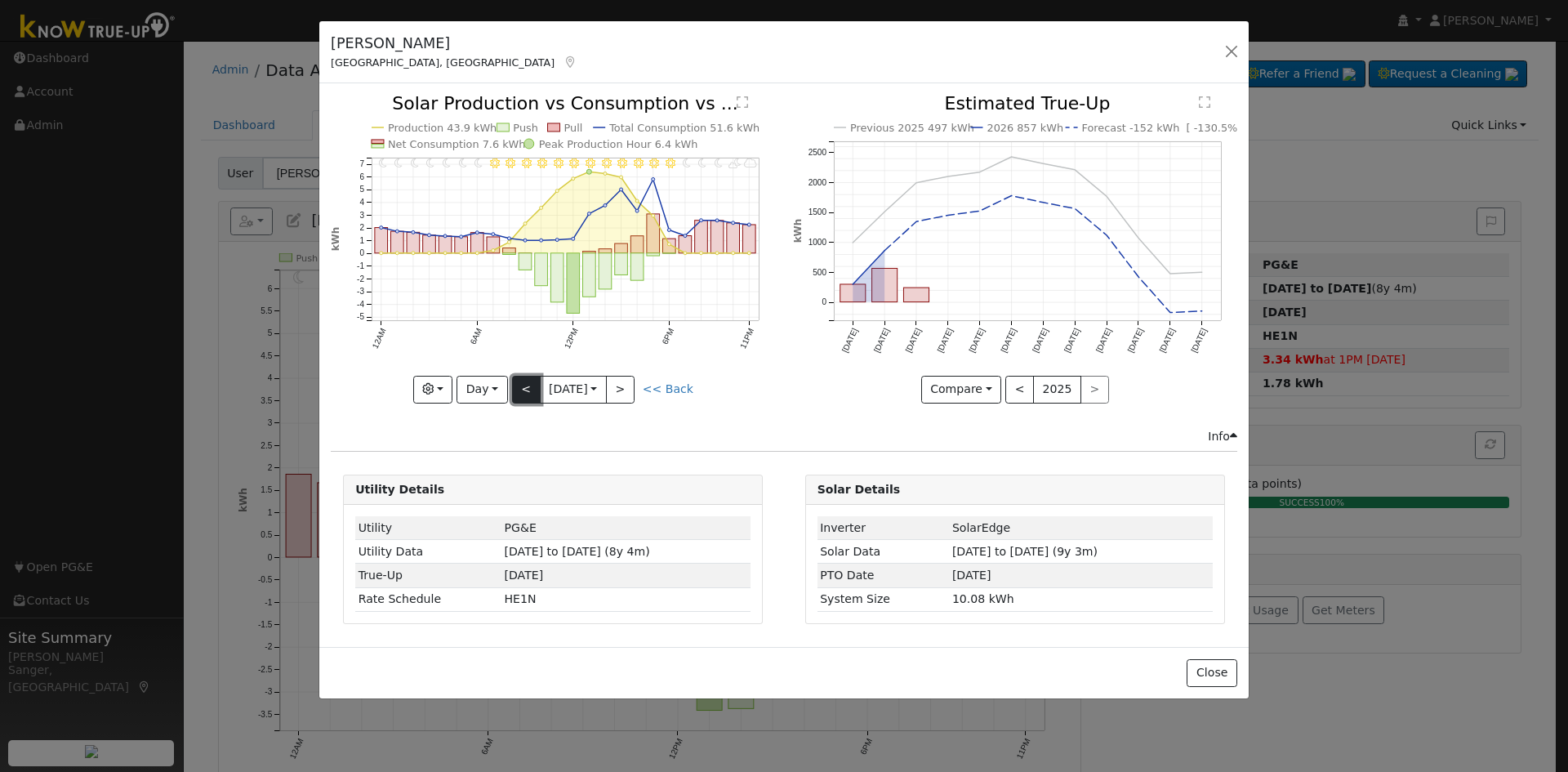
click at [521, 384] on button "<" at bounding box center [526, 390] width 29 height 28
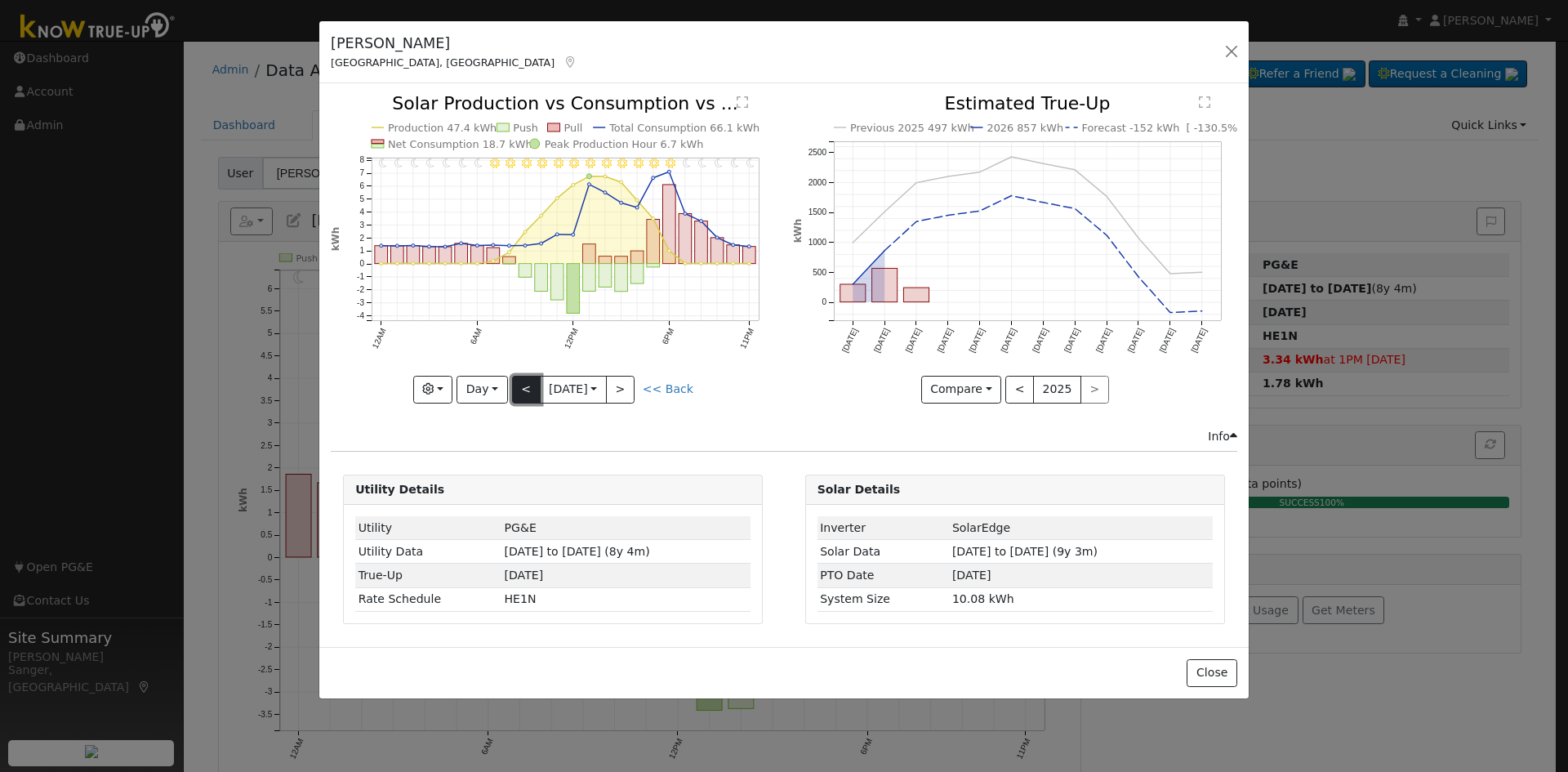
click at [521, 384] on button "<" at bounding box center [526, 390] width 29 height 28
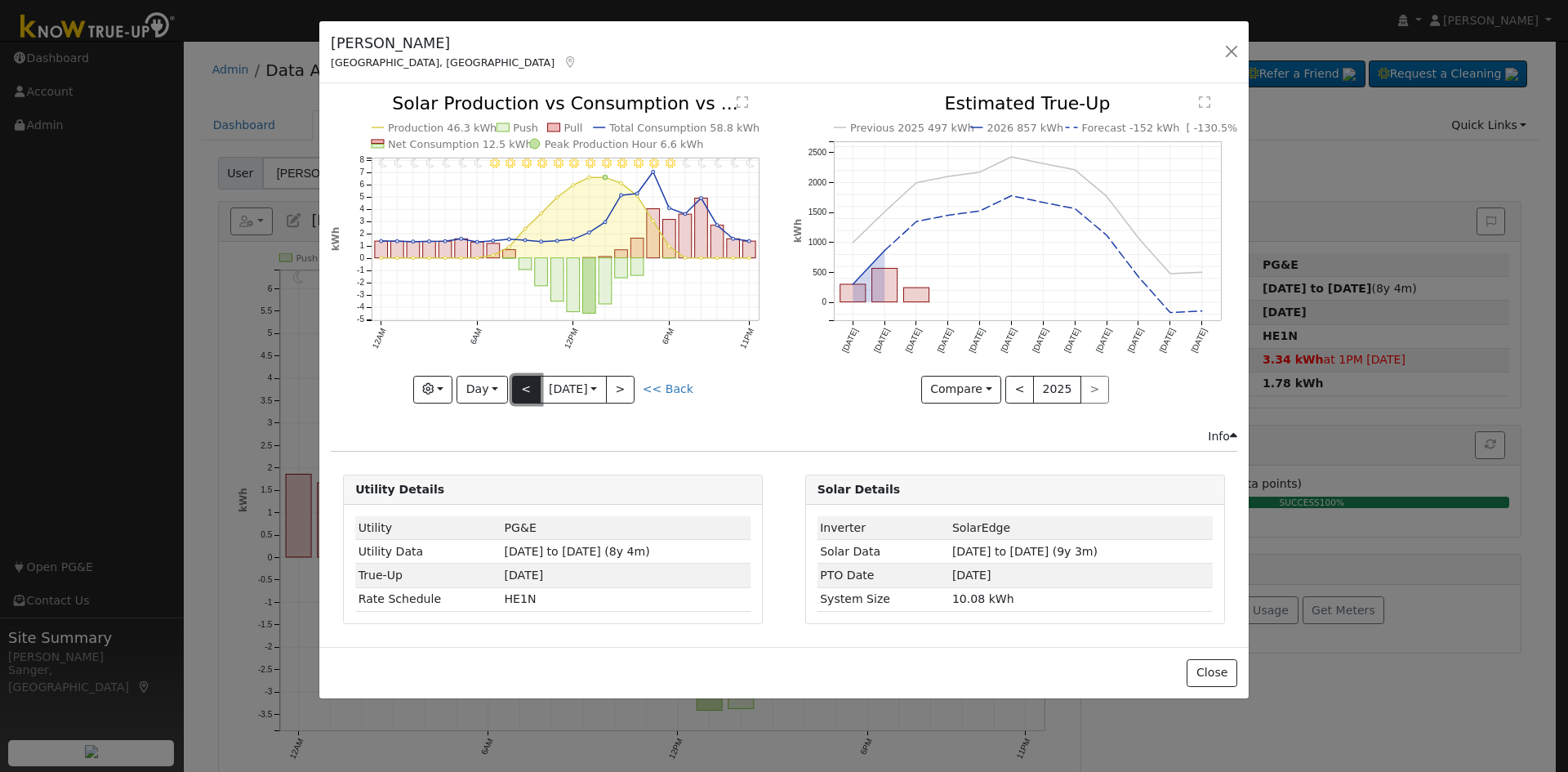
click at [521, 384] on button "<" at bounding box center [526, 390] width 29 height 28
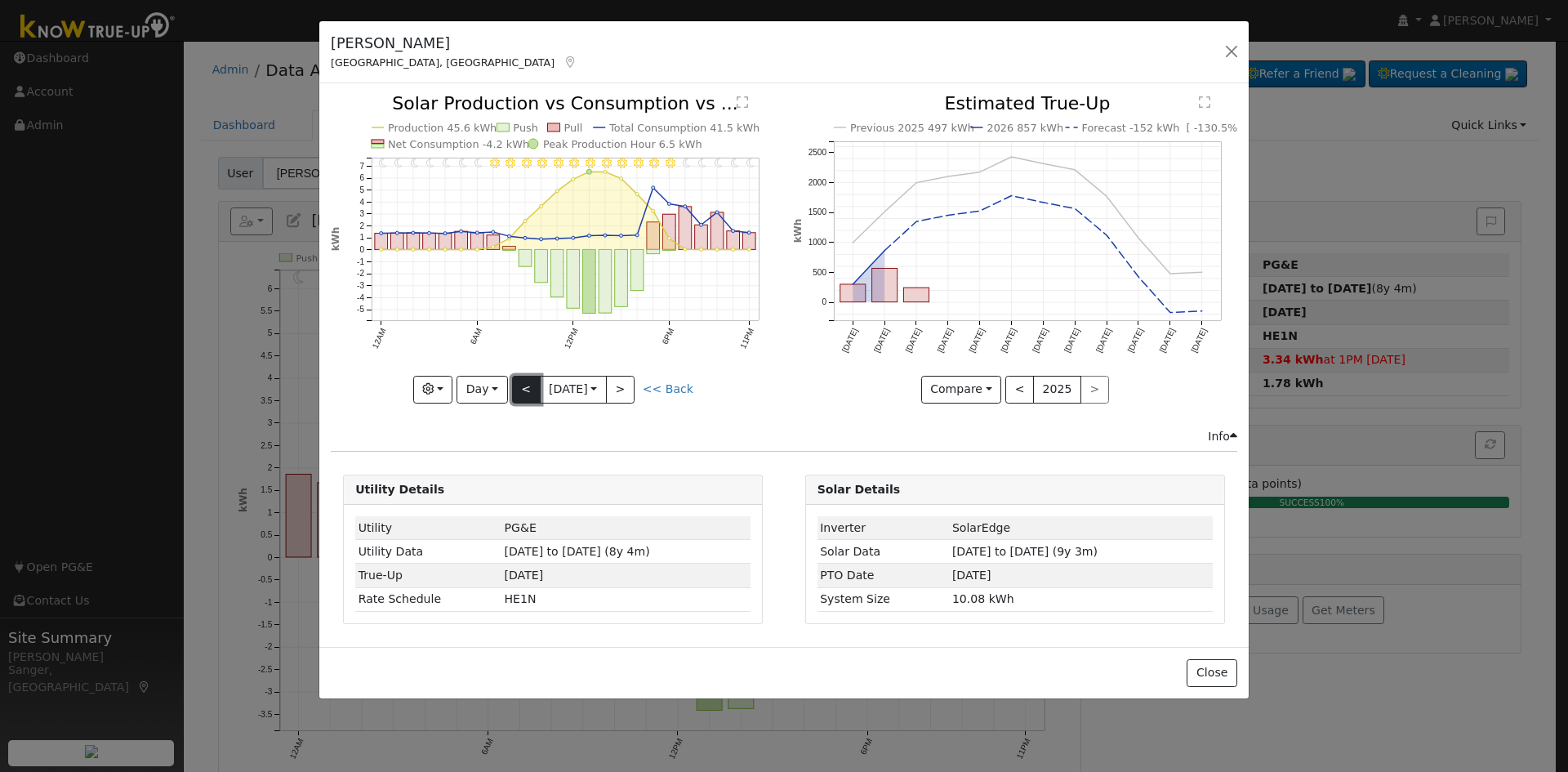
click at [521, 384] on button "<" at bounding box center [526, 390] width 29 height 28
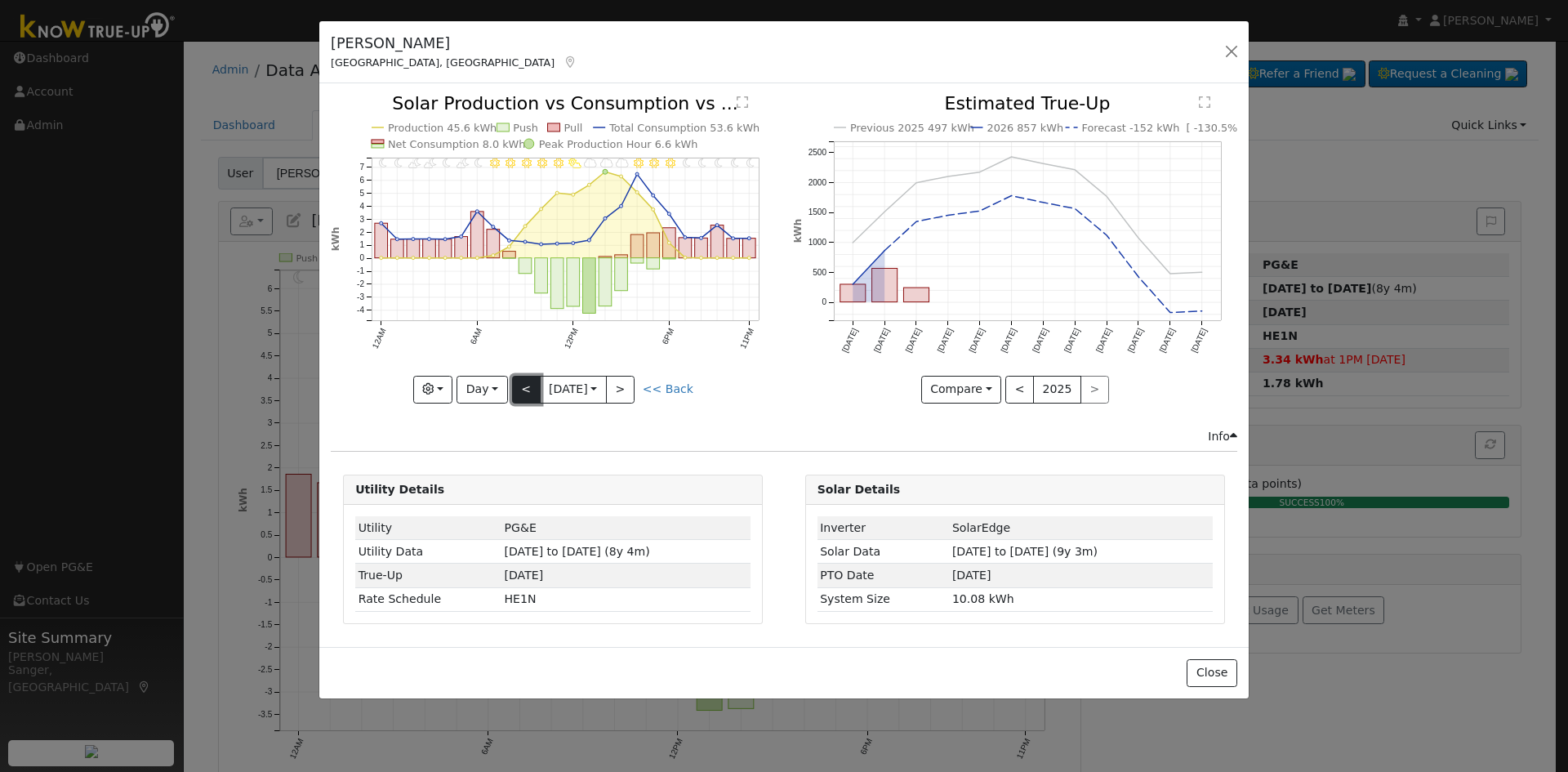
click at [521, 383] on button "<" at bounding box center [526, 390] width 29 height 28
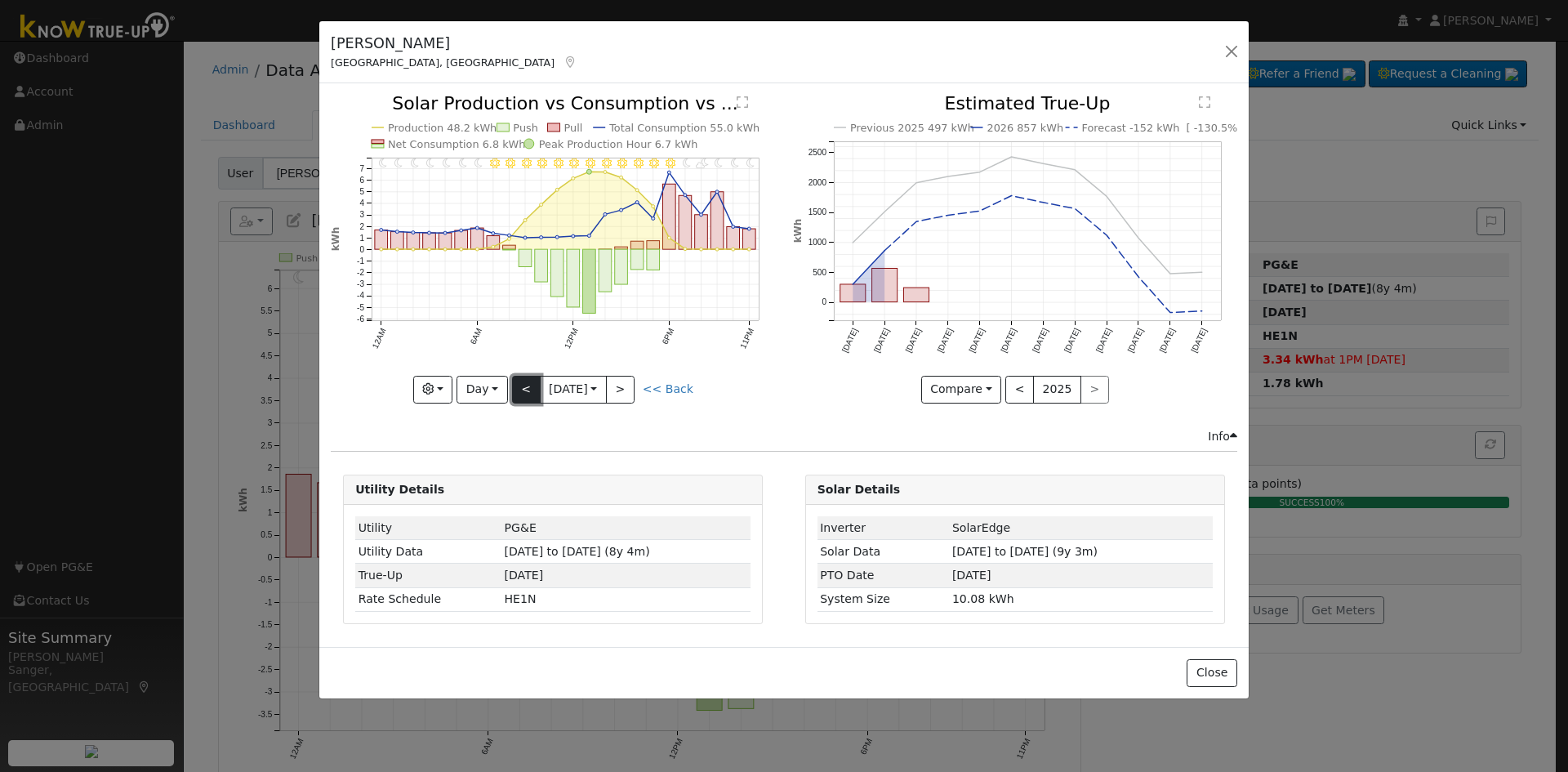
click at [521, 383] on button "<" at bounding box center [526, 390] width 29 height 28
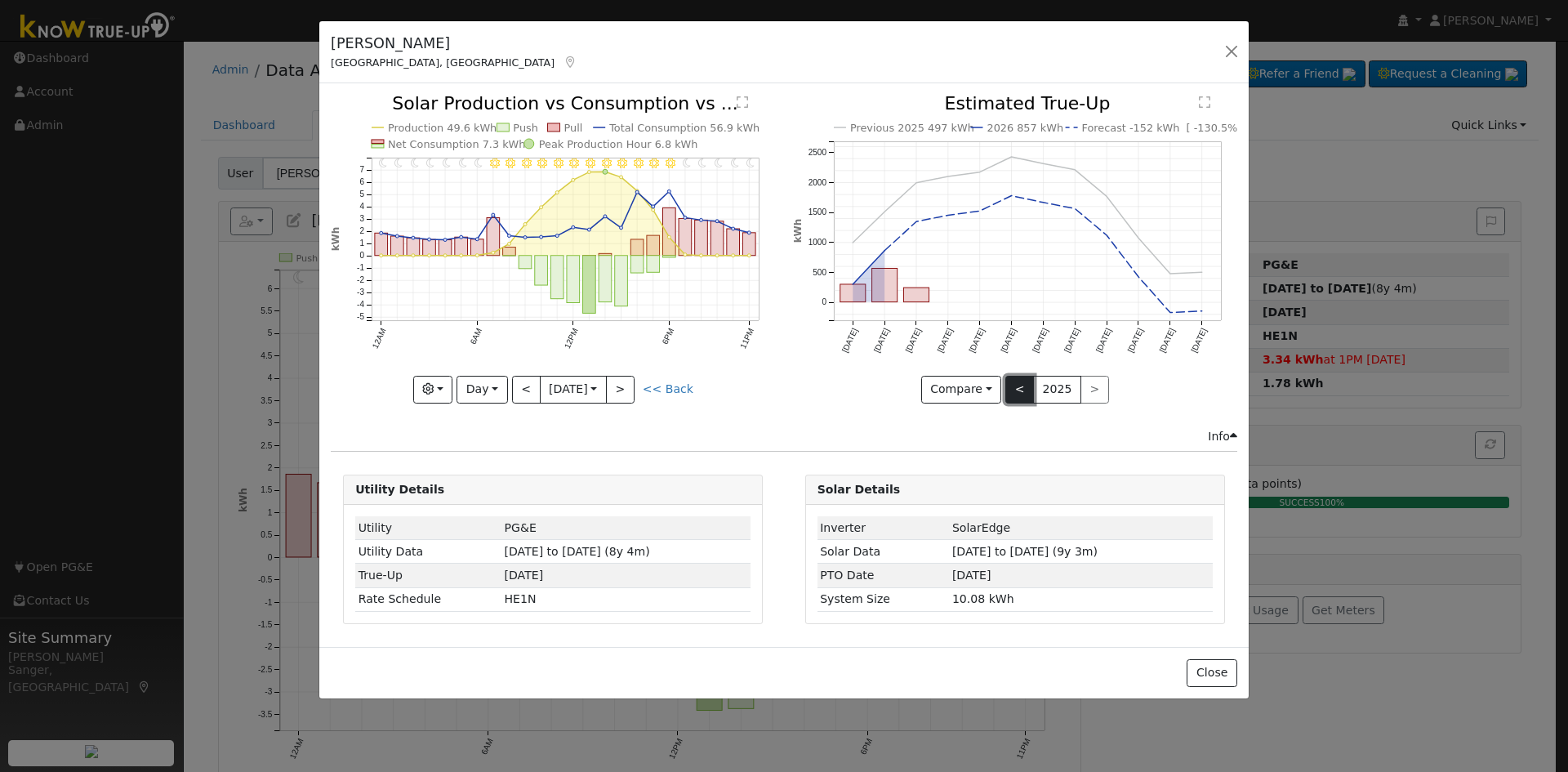
click at [1024, 389] on button "<" at bounding box center [1019, 390] width 29 height 28
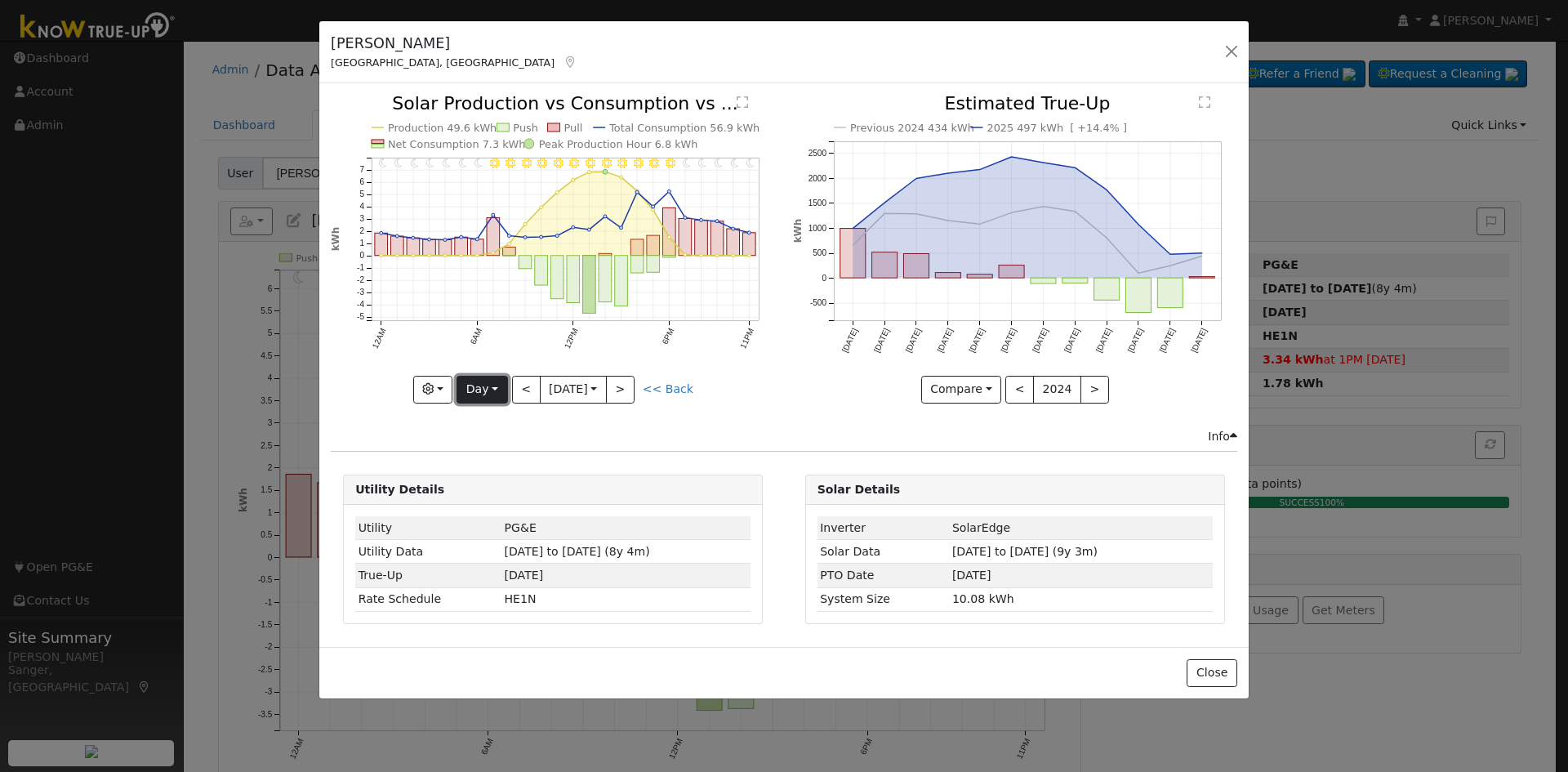
click at [472, 392] on button "Day" at bounding box center [482, 390] width 50 height 28
click at [488, 498] on link "Year" at bounding box center [514, 492] width 114 height 23
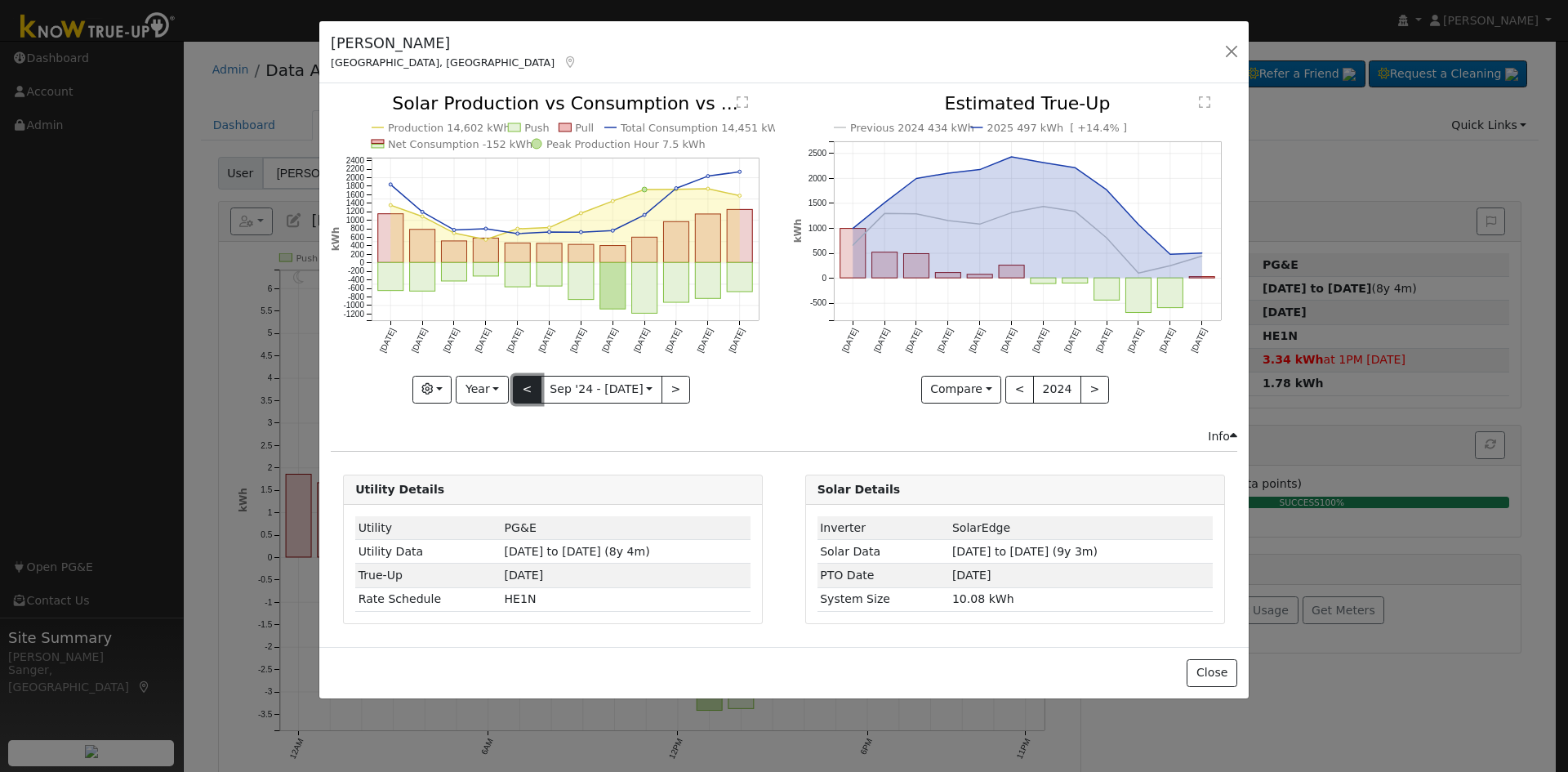
click at [521, 391] on button "<" at bounding box center [527, 390] width 29 height 28
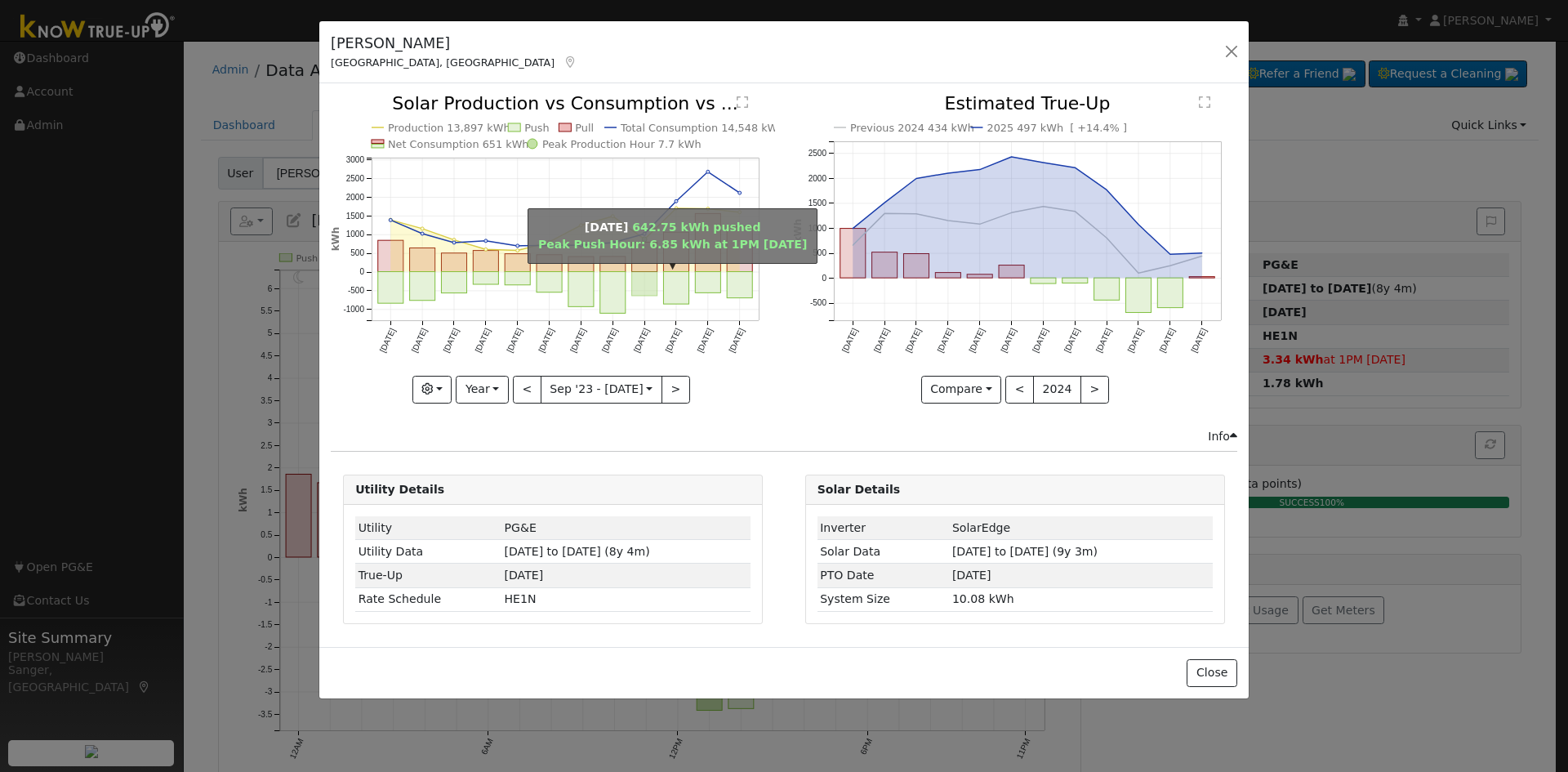
click at [642, 280] on rect "onclick=""" at bounding box center [644, 283] width 25 height 23
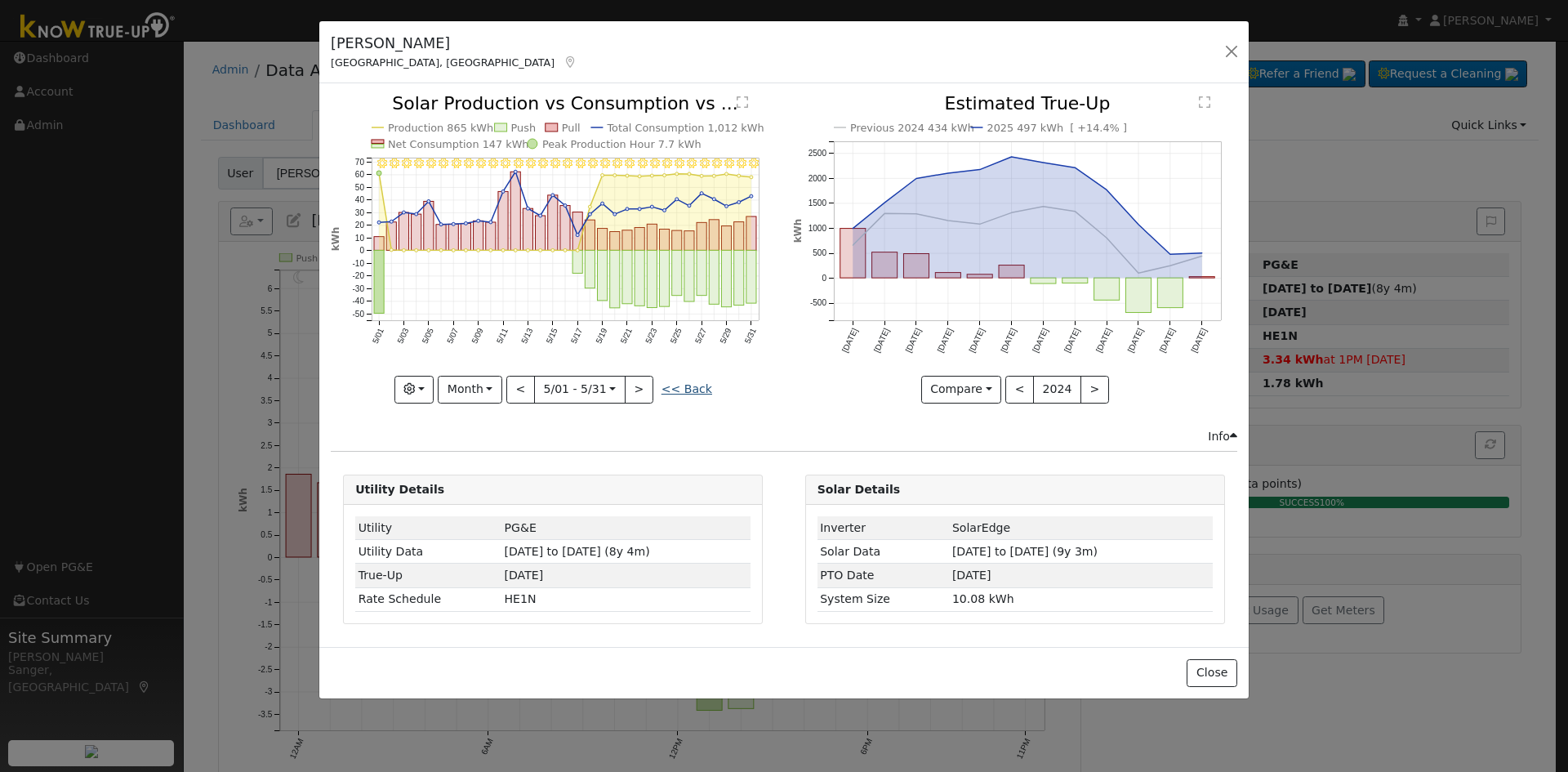
click at [687, 386] on link "<< Back" at bounding box center [687, 388] width 50 height 13
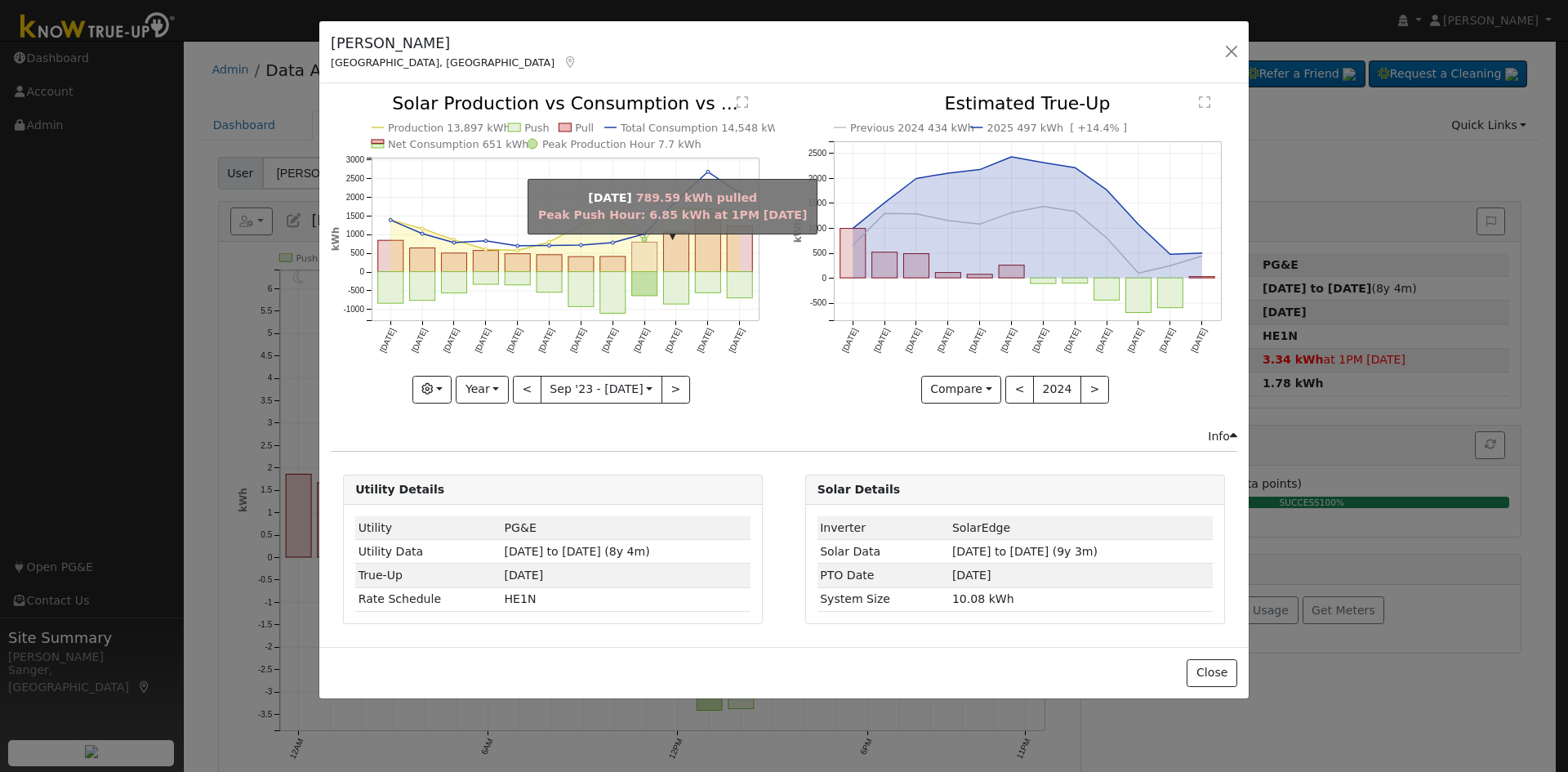
click at [641, 257] on rect "onclick=""" at bounding box center [644, 257] width 25 height 30
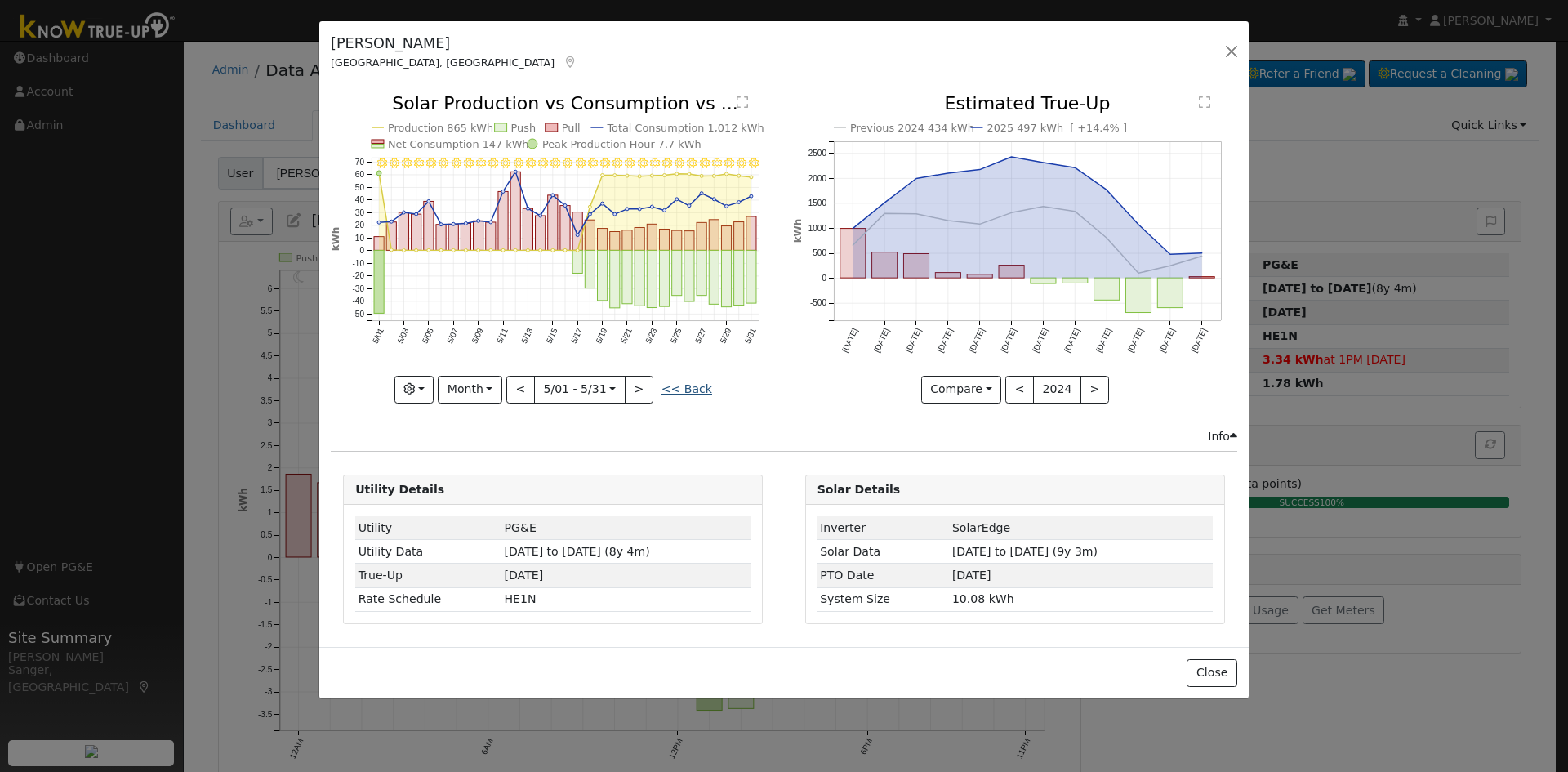
click at [697, 386] on link "<< Back" at bounding box center [687, 388] width 50 height 13
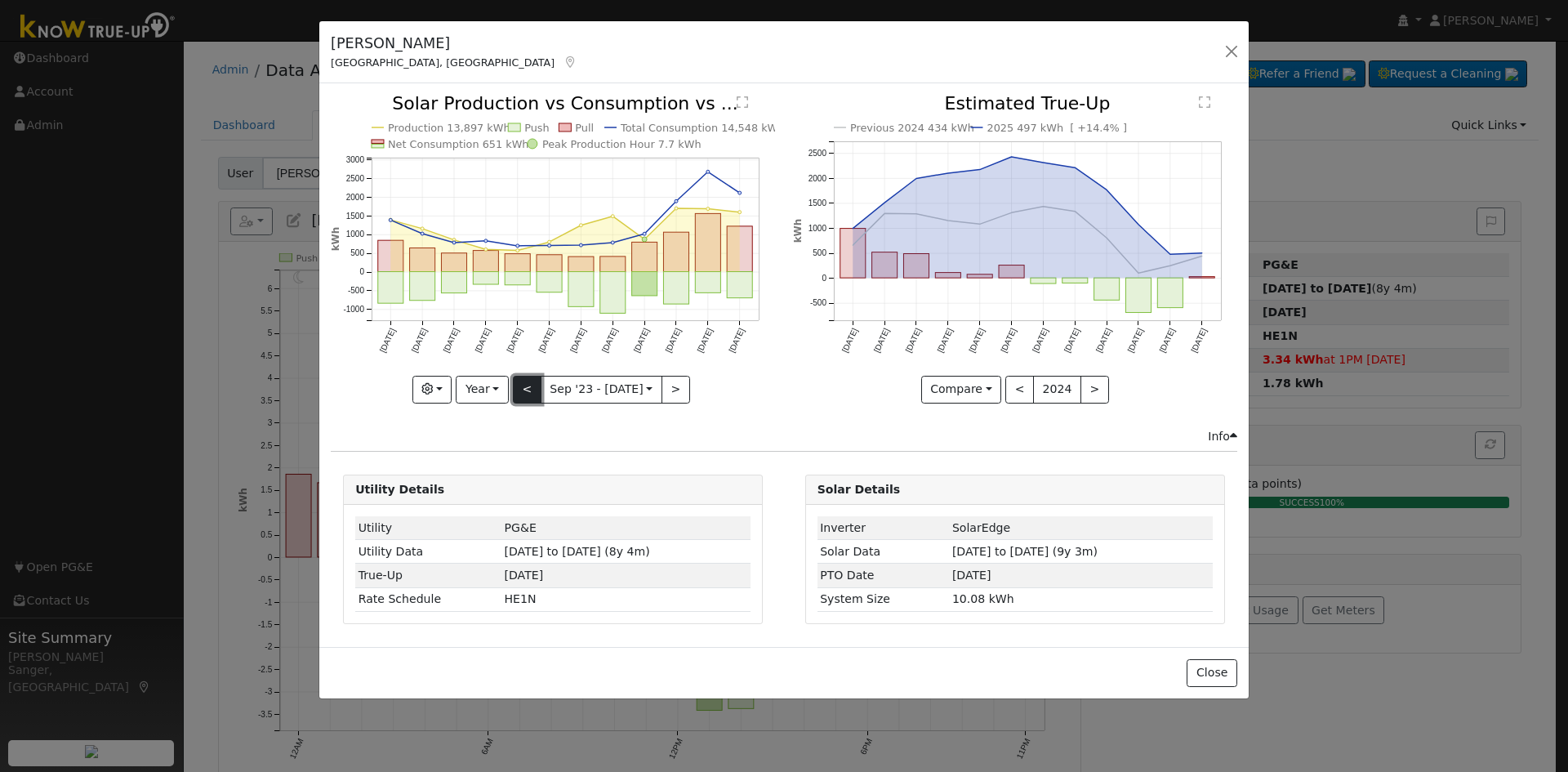
click at [533, 387] on button "<" at bounding box center [527, 390] width 29 height 28
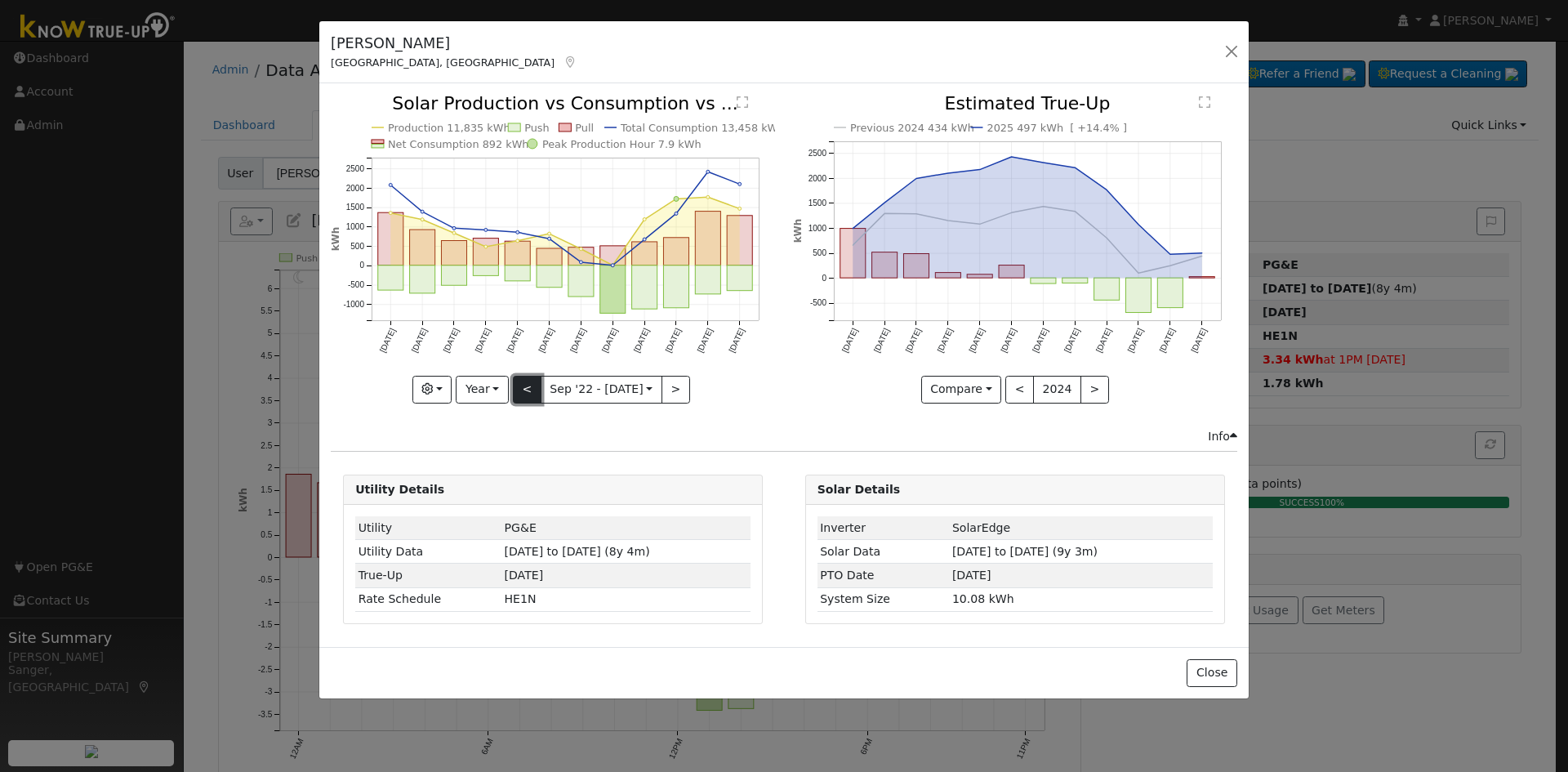
click at [533, 387] on button "<" at bounding box center [527, 390] width 29 height 28
click at [667, 393] on button ">" at bounding box center [675, 390] width 29 height 28
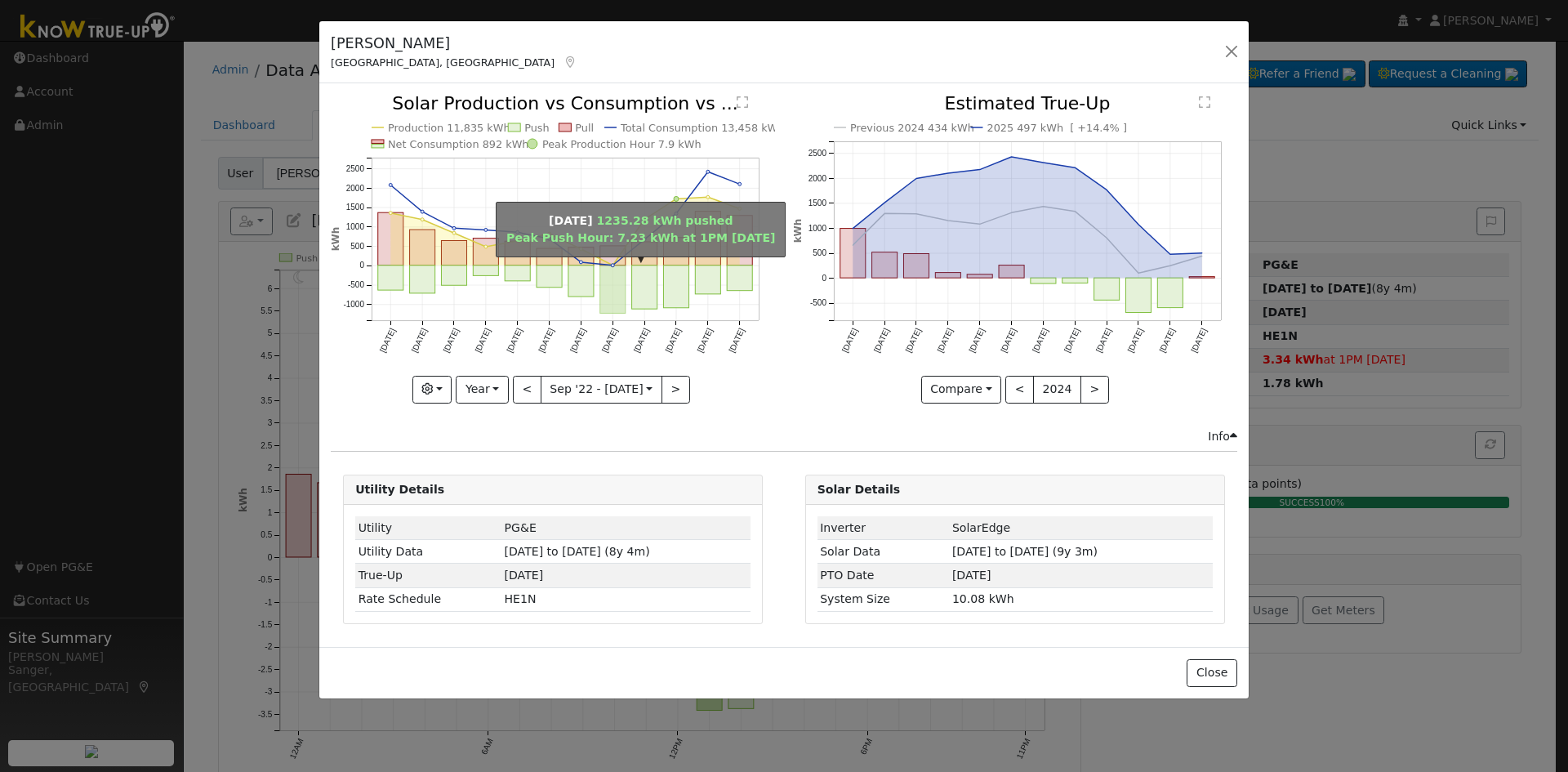
click at [616, 267] on rect "onclick=""" at bounding box center [612, 289] width 25 height 48
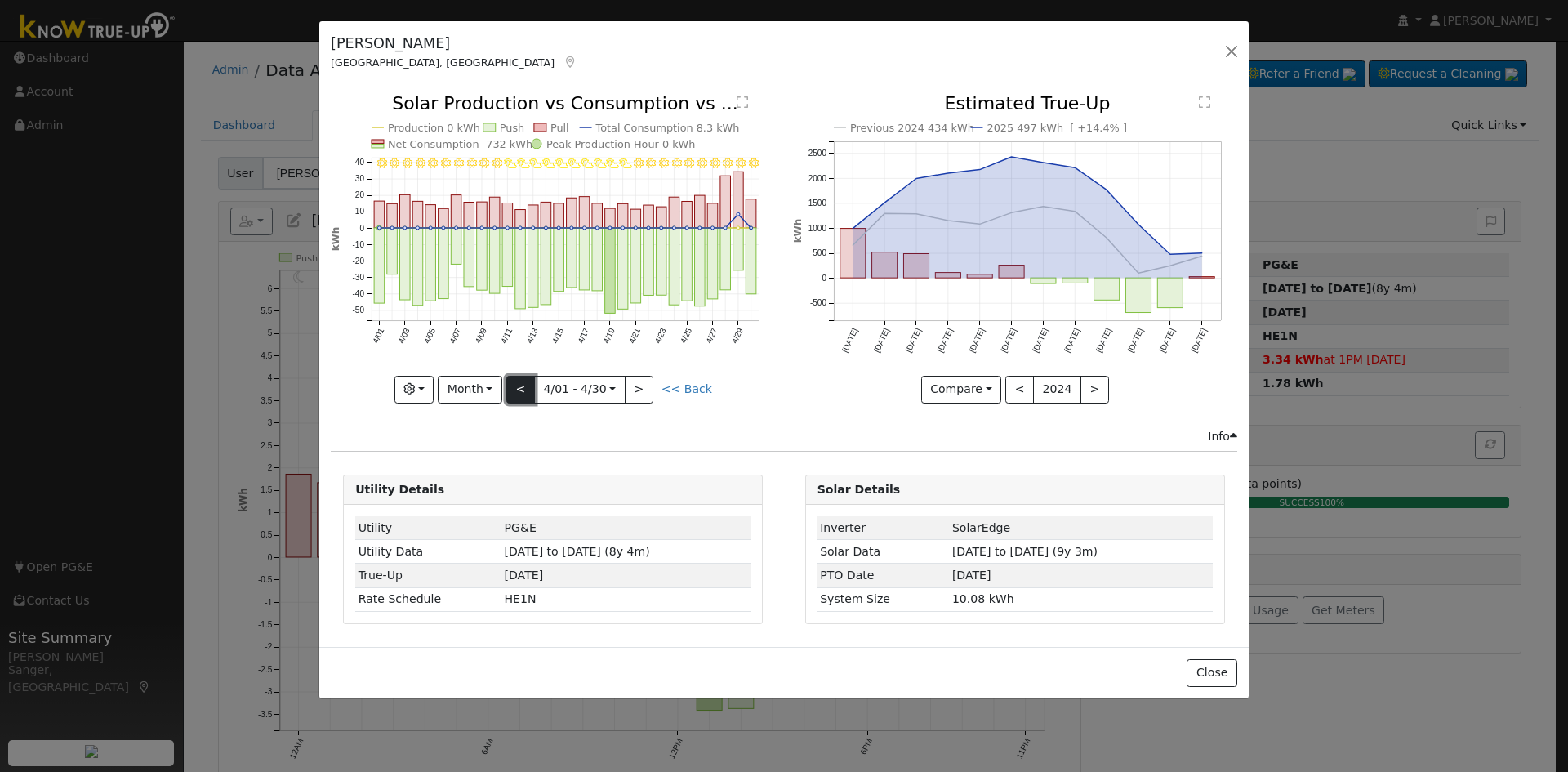
click at [524, 393] on button "<" at bounding box center [520, 390] width 29 height 28
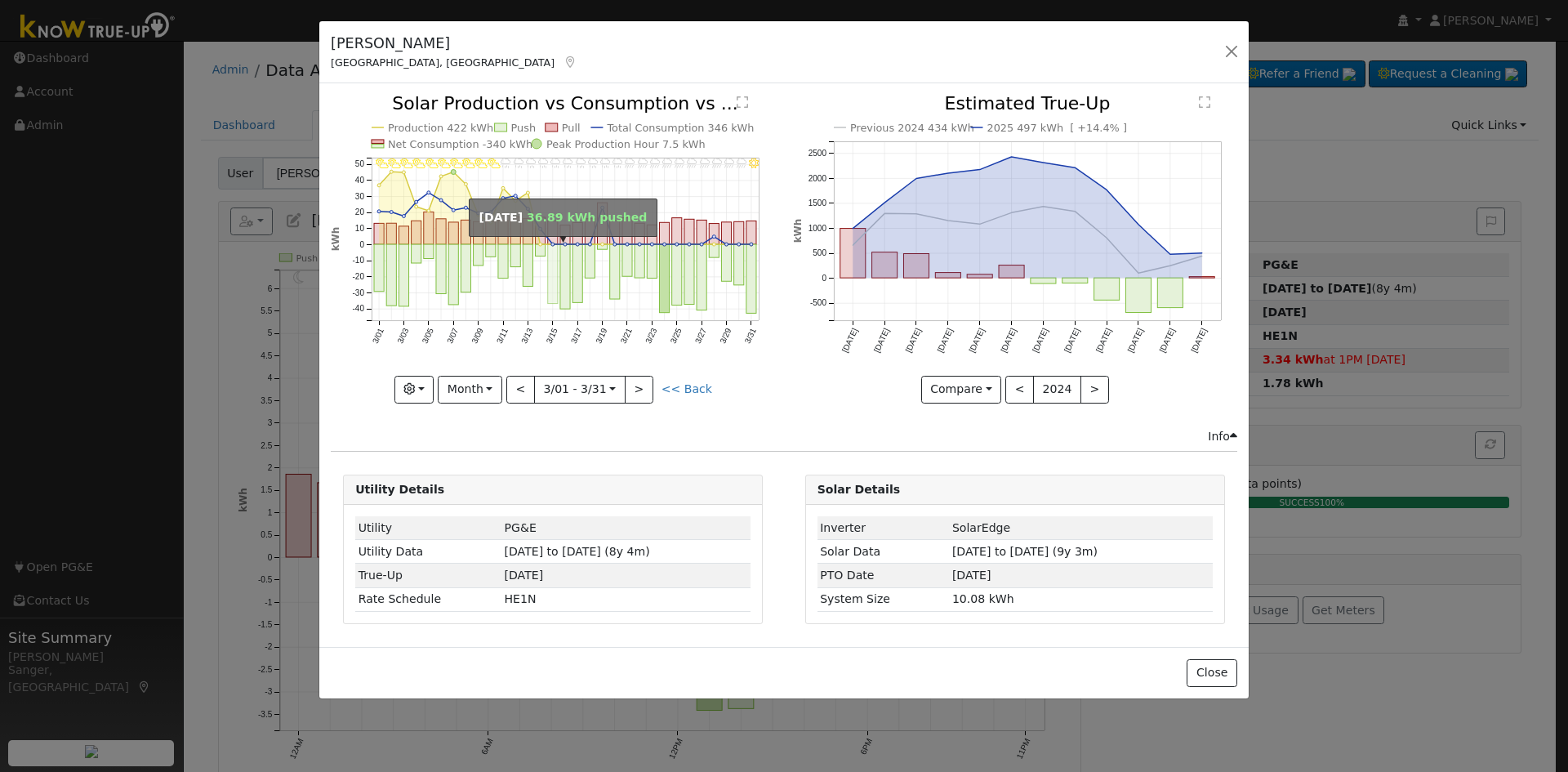
click at [556, 271] on rect "onclick=""" at bounding box center [552, 274] width 10 height 60
type input "2023-03-15"
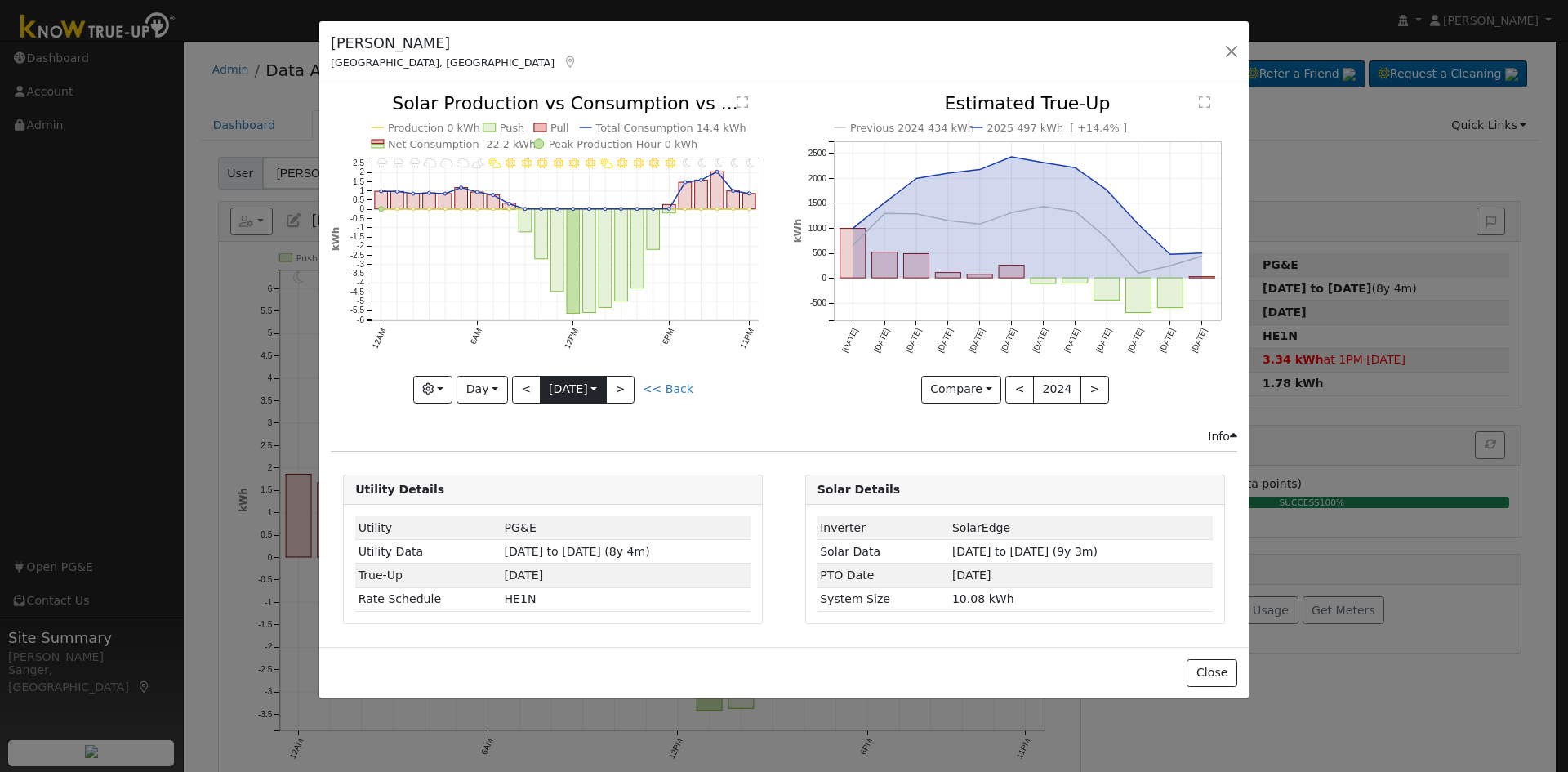
click at [570, 392] on input "2023-03-15" at bounding box center [573, 390] width 65 height 26
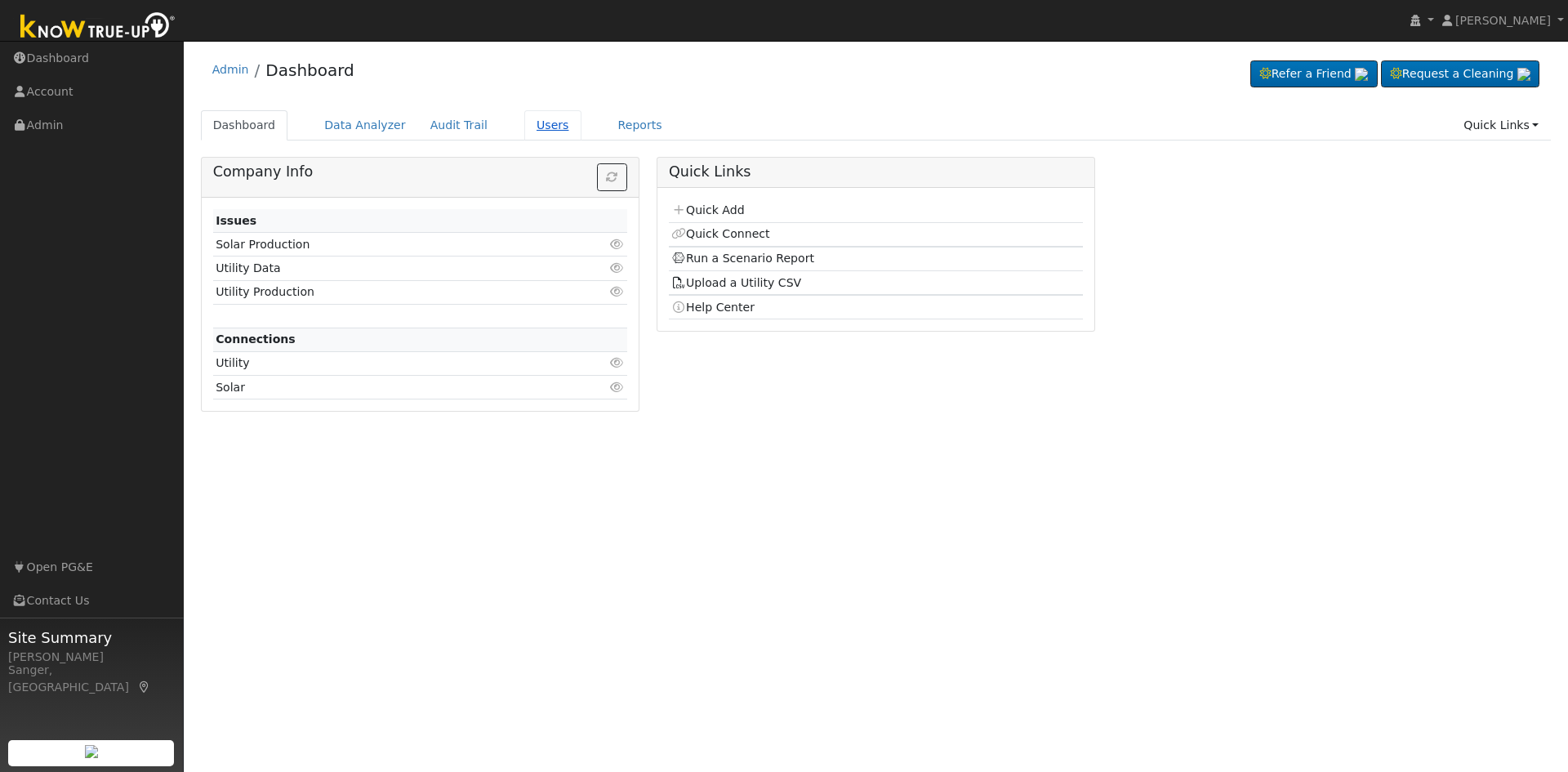
click at [524, 130] on link "Users" at bounding box center [553, 125] width 57 height 30
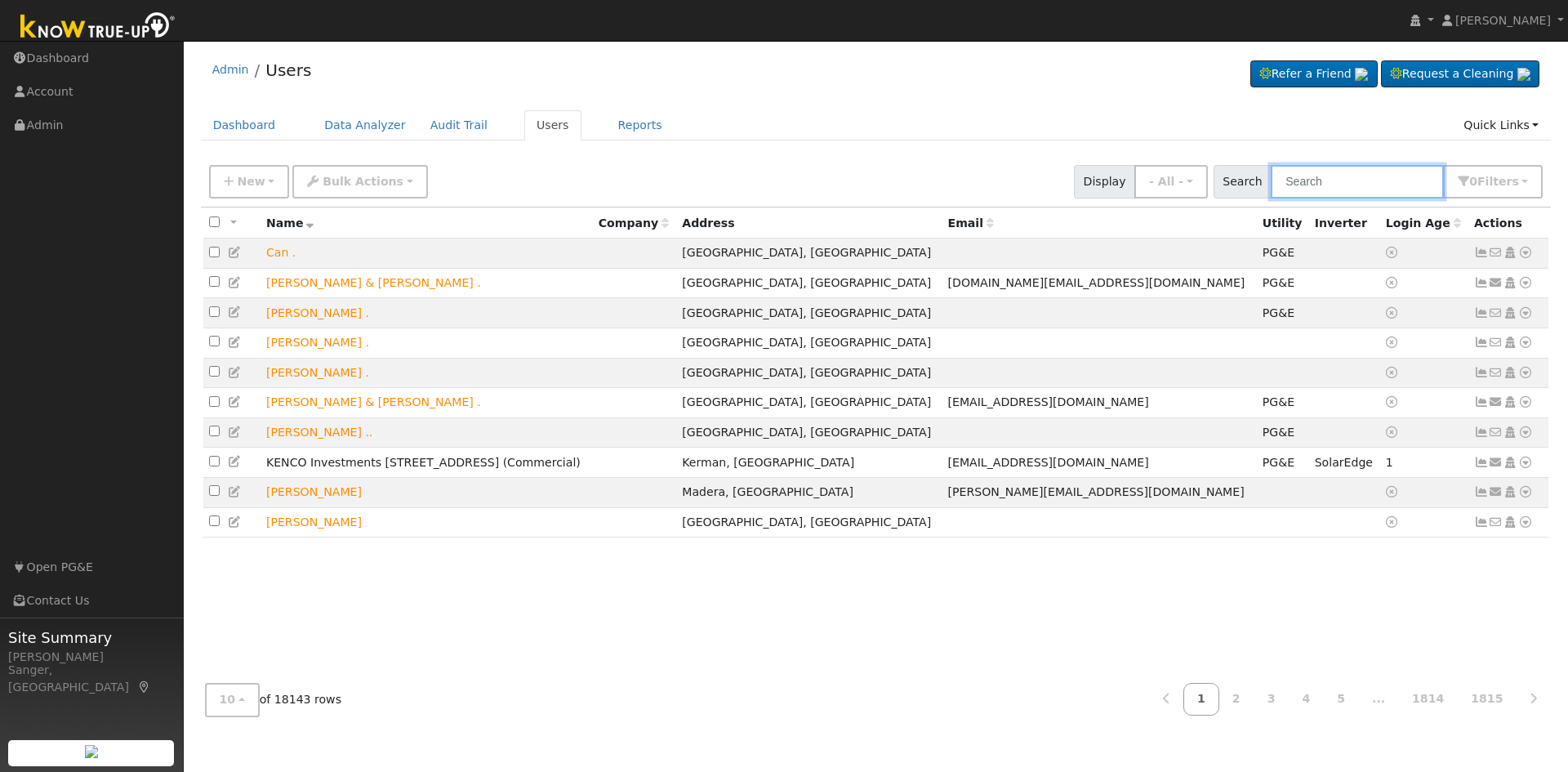
click at [1389, 186] on input "text" at bounding box center [1357, 181] width 173 height 34
paste input "Frank Macaluso and Jana Peyton"
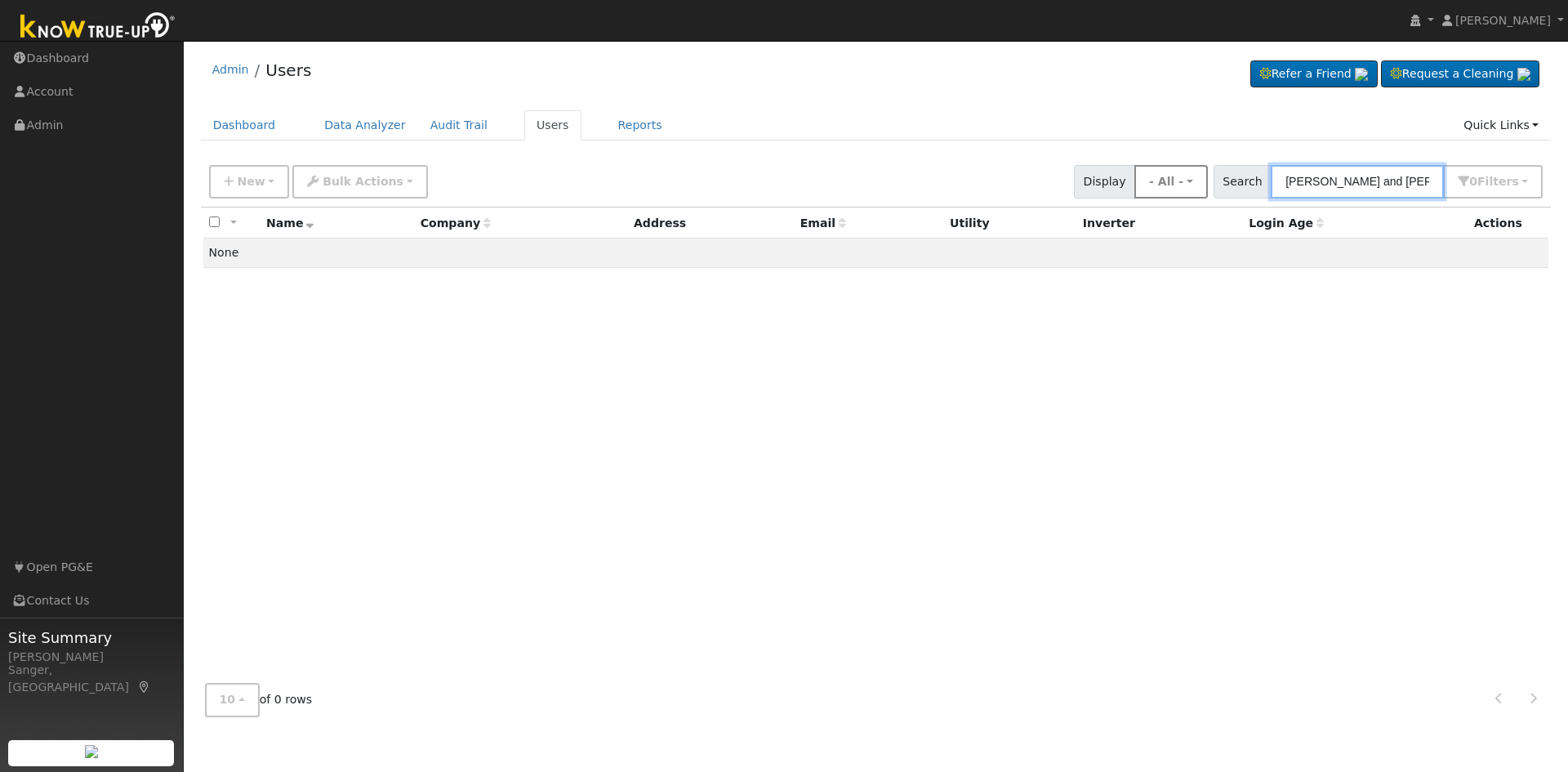
drag, startPoint x: 1372, startPoint y: 183, endPoint x: 1209, endPoint y: 186, distance: 163.0
click at [1209, 186] on div "New Add User Quick Add Quick Connect Quick Convert Lead Bulk Actions Send Email…" at bounding box center [875, 178] width 1340 height 39
drag, startPoint x: 1324, startPoint y: 184, endPoint x: 1197, endPoint y: 181, distance: 127.0
click at [1198, 181] on div "New Add User Quick Add Quick Connect Quick Convert Lead Bulk Actions Send Email…" at bounding box center [875, 178] width 1340 height 39
type input "Peyton"
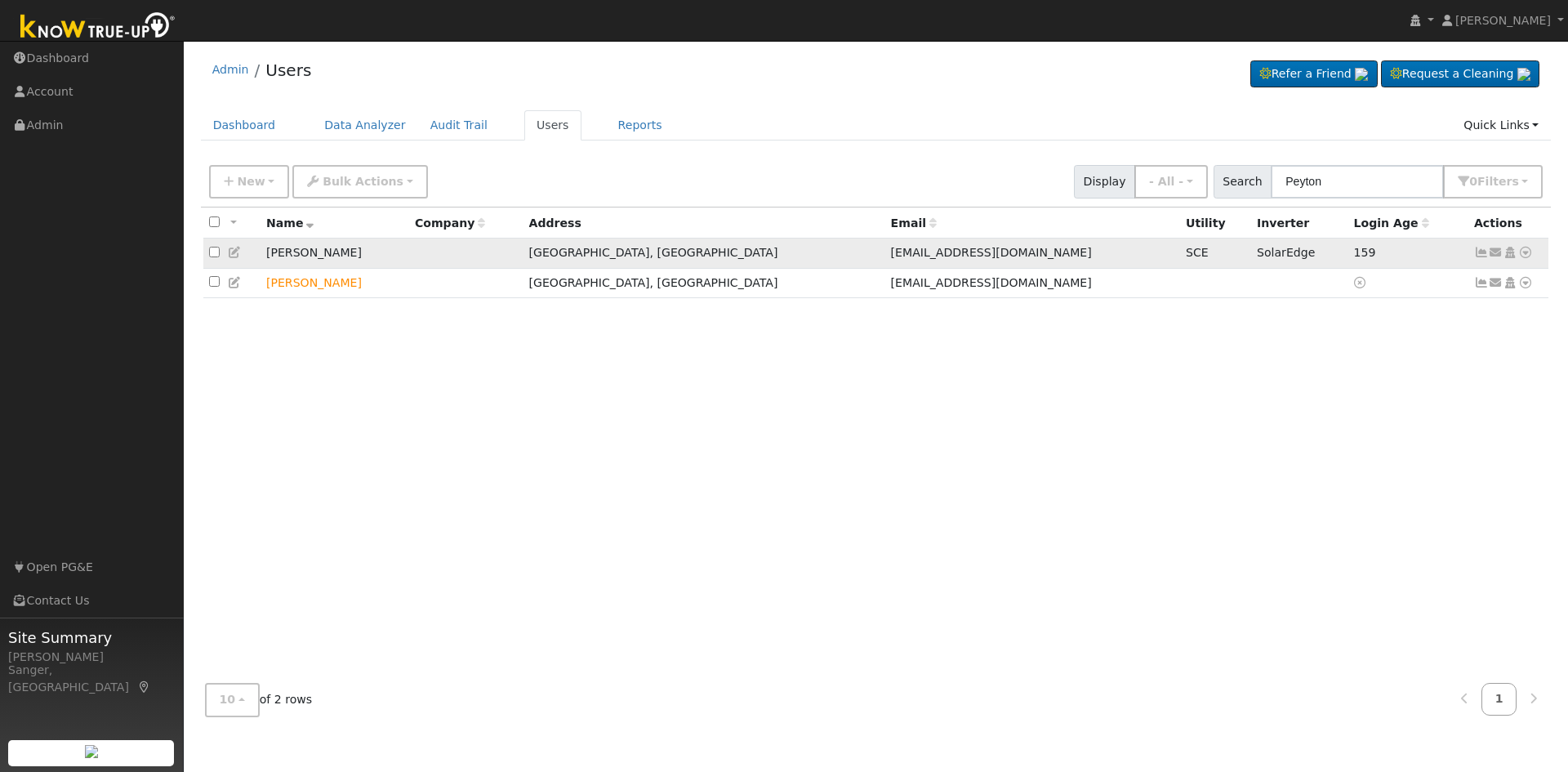
click at [1526, 255] on icon at bounding box center [1525, 252] width 15 height 11
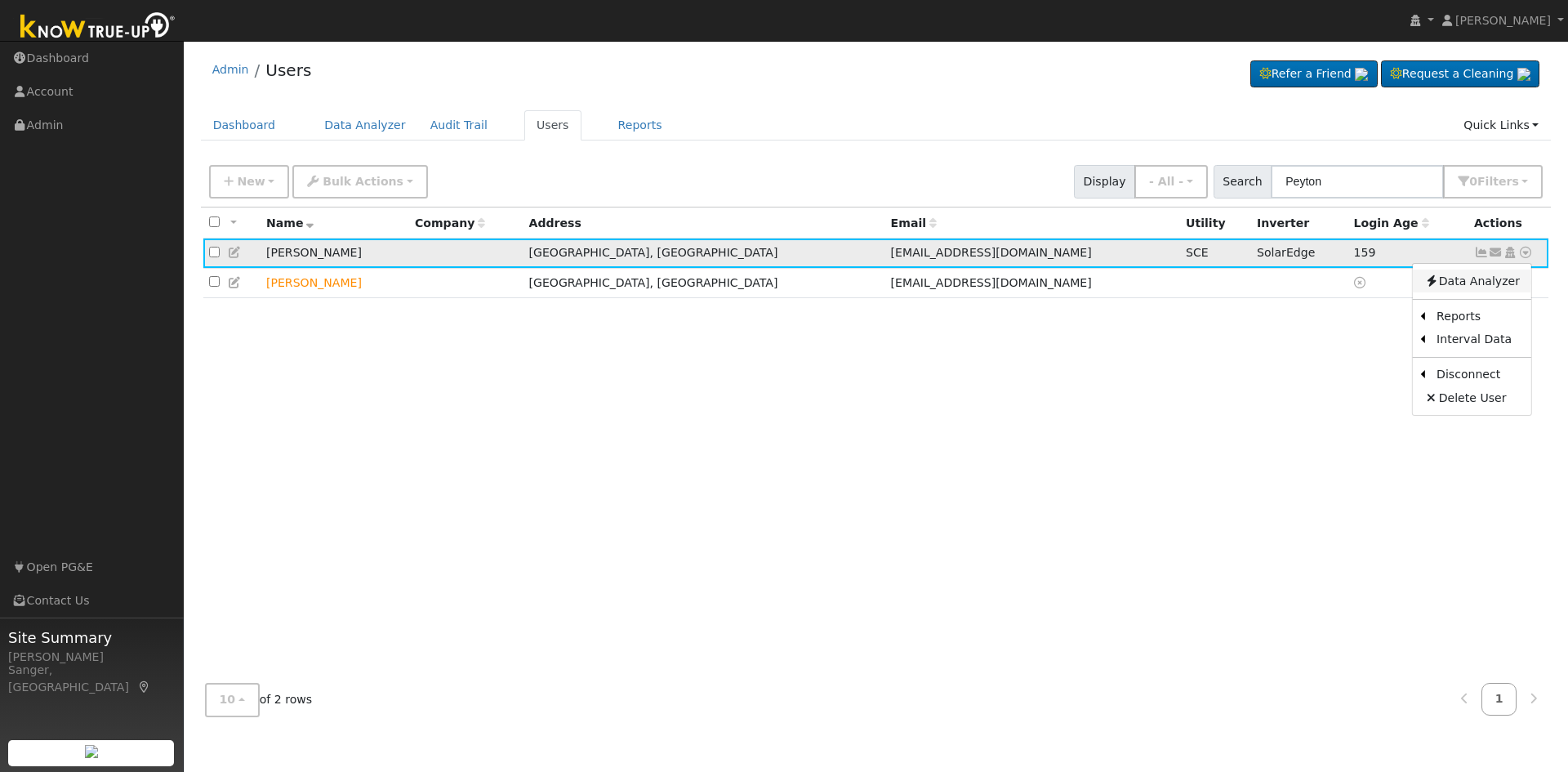
click at [1460, 280] on link "Data Analyzer" at bounding box center [1472, 280] width 118 height 23
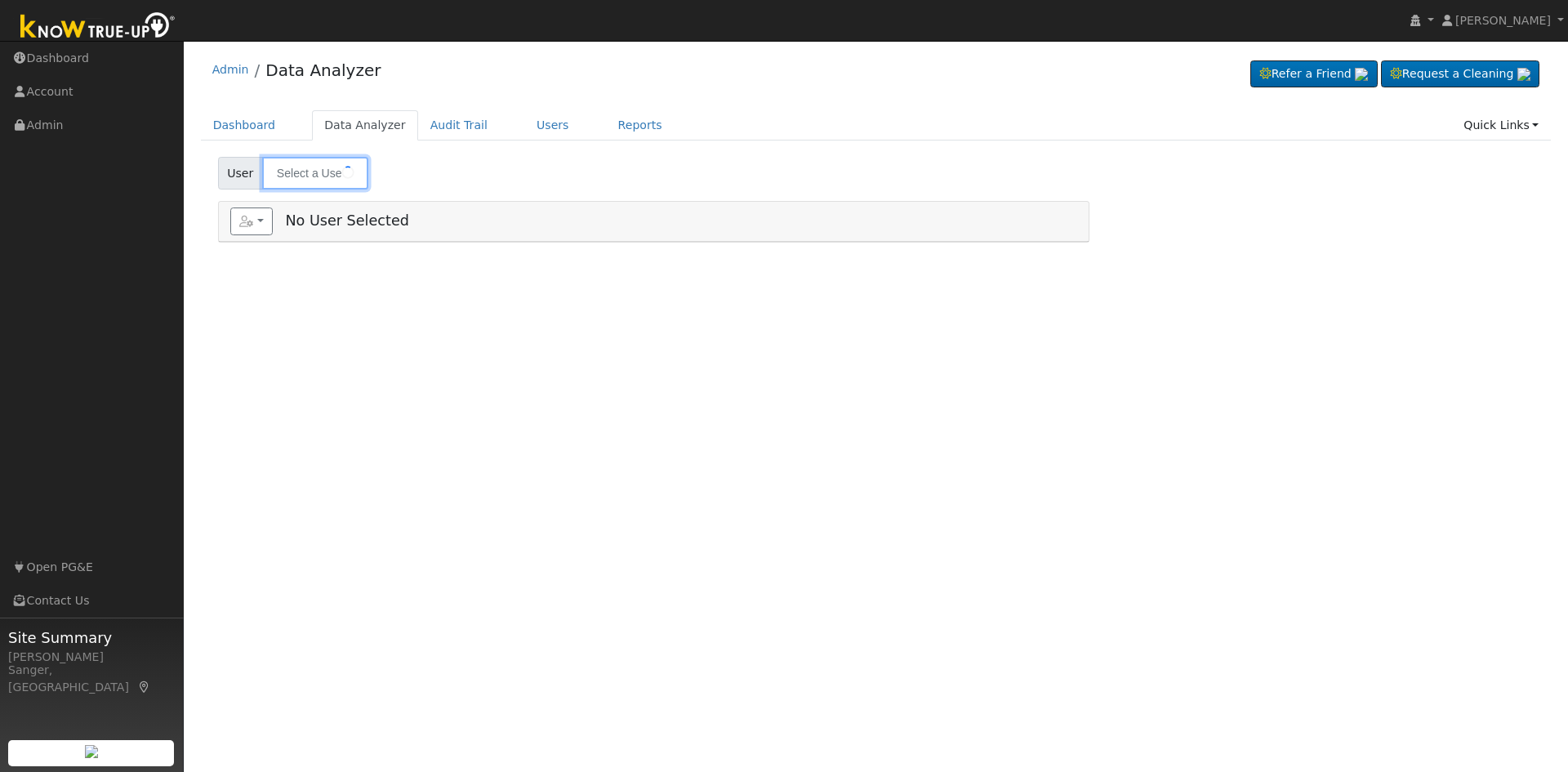
type input "[PERSON_NAME]"
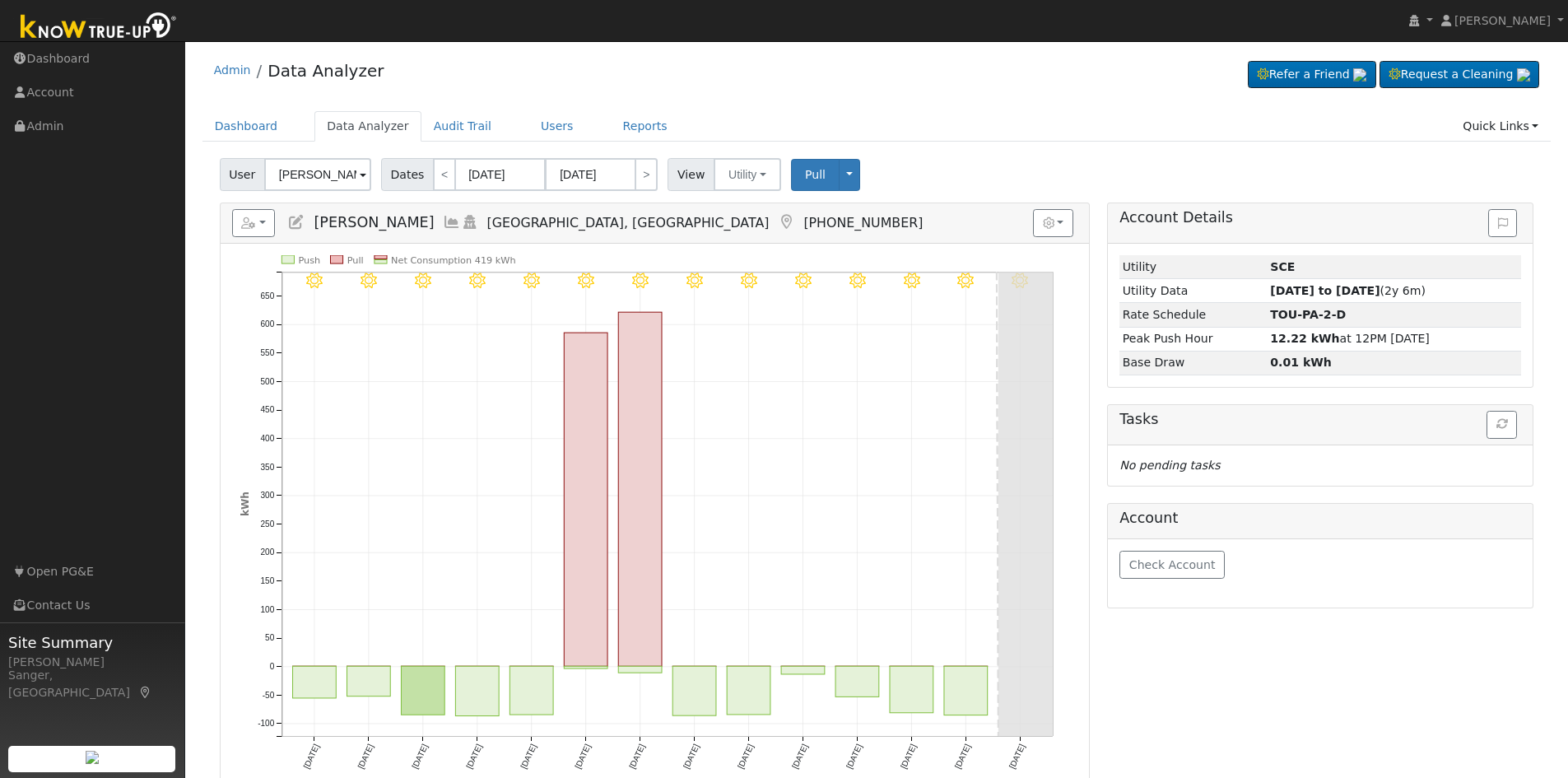
click at [443, 221] on icon at bounding box center [452, 221] width 18 height 15
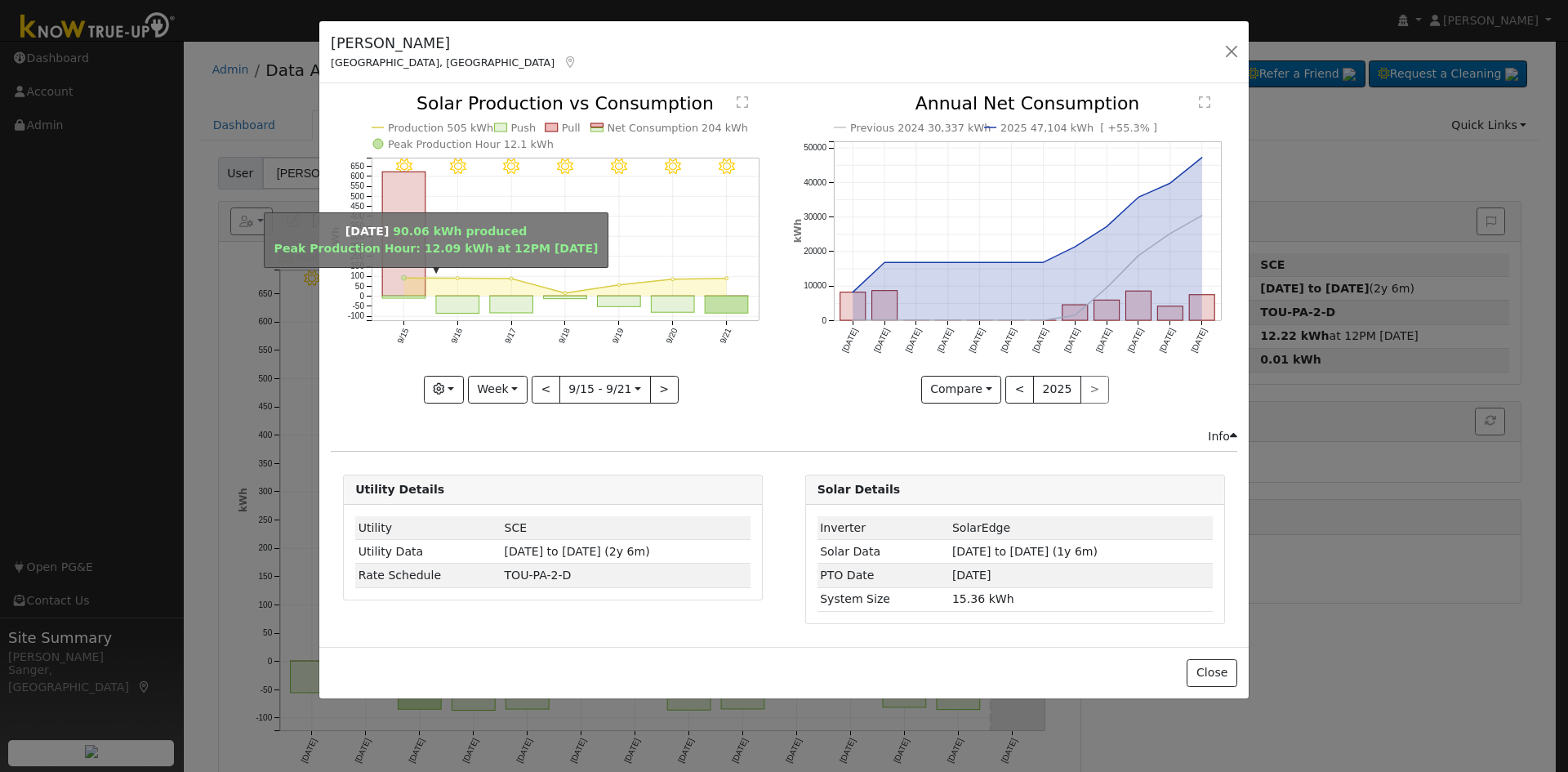
click at [404, 280] on circle "onclick=""" at bounding box center [405, 279] width 5 height 5
